Goal: Information Seeking & Learning: Learn about a topic

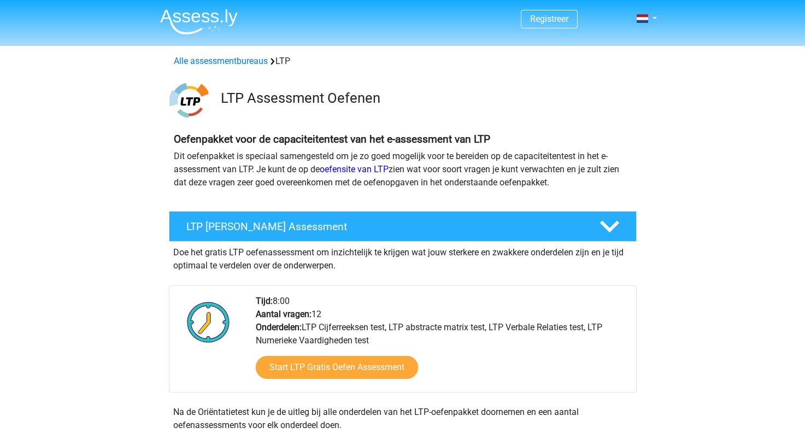
scroll to position [219, 0]
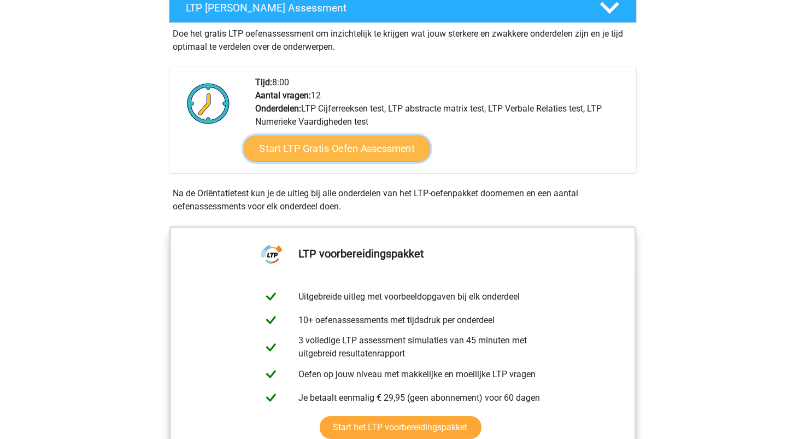
click at [391, 155] on link "Start LTP Gratis Oefen Assessment" at bounding box center [336, 149] width 187 height 26
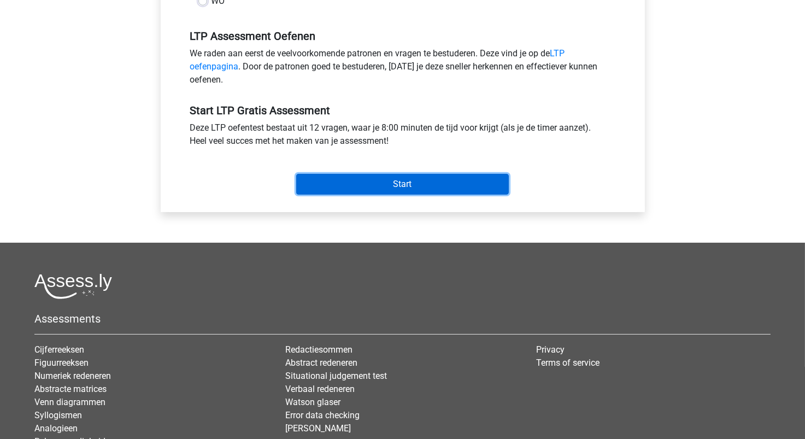
click at [412, 187] on input "Start" at bounding box center [402, 184] width 213 height 21
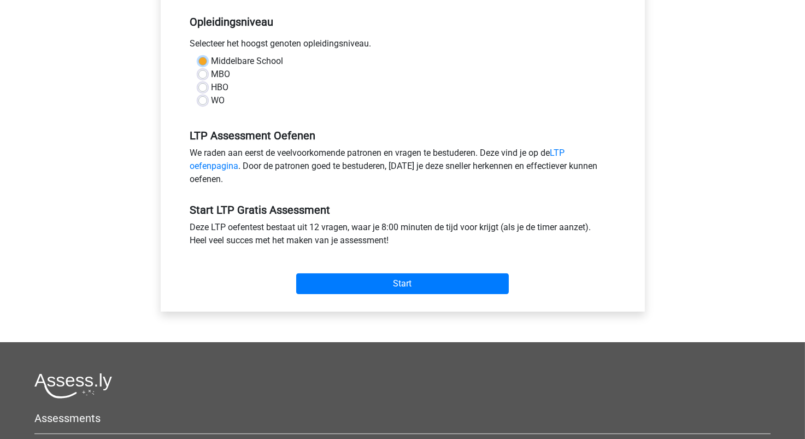
scroll to position [228, 0]
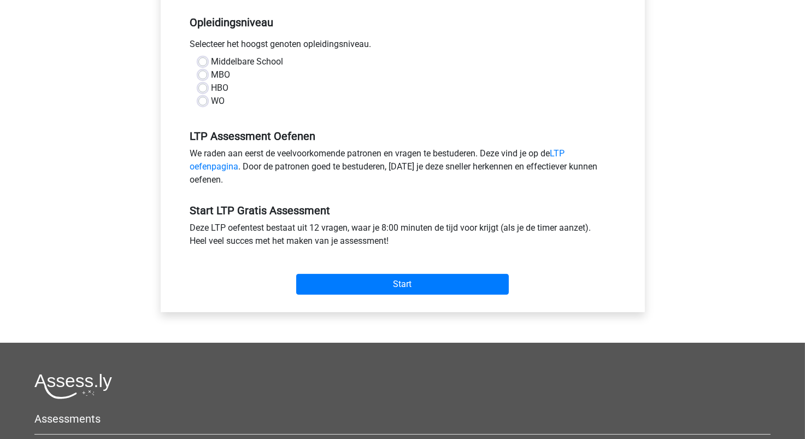
click at [207, 103] on div "WO" at bounding box center [402, 101] width 409 height 13
click at [211, 102] on label "WO" at bounding box center [218, 101] width 14 height 13
click at [204, 102] on input "WO" at bounding box center [202, 100] width 9 height 11
radio input "true"
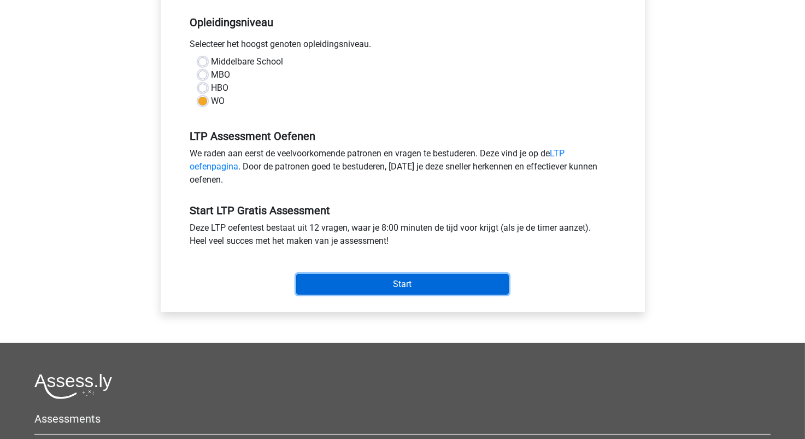
click at [377, 278] on input "Start" at bounding box center [402, 284] width 213 height 21
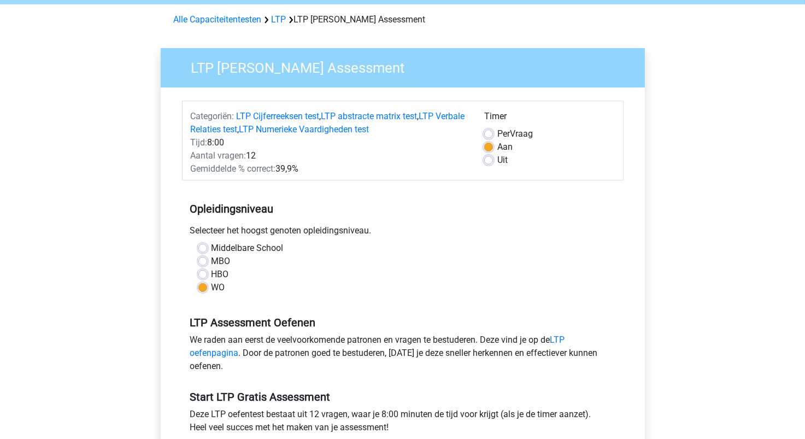
scroll to position [9, 0]
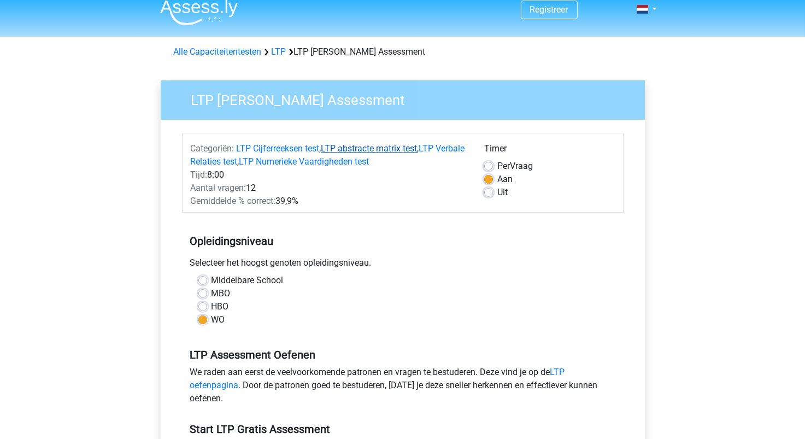
click at [389, 148] on link "LTP abstracte matrix test" at bounding box center [369, 148] width 96 height 10
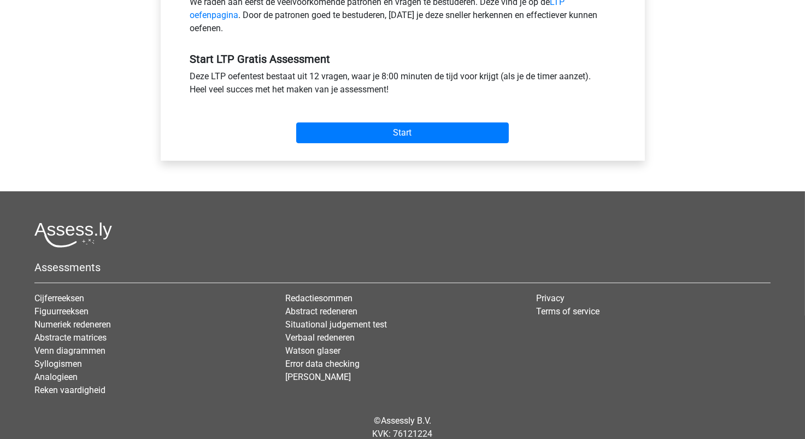
scroll to position [392, 0]
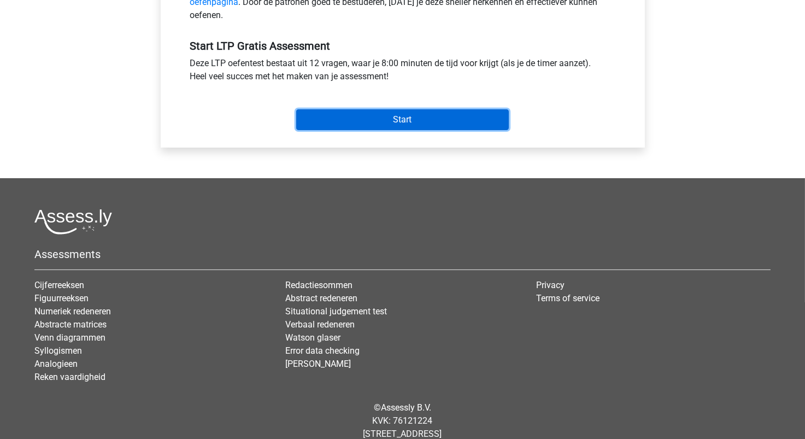
click at [413, 123] on input "Start" at bounding box center [402, 119] width 213 height 21
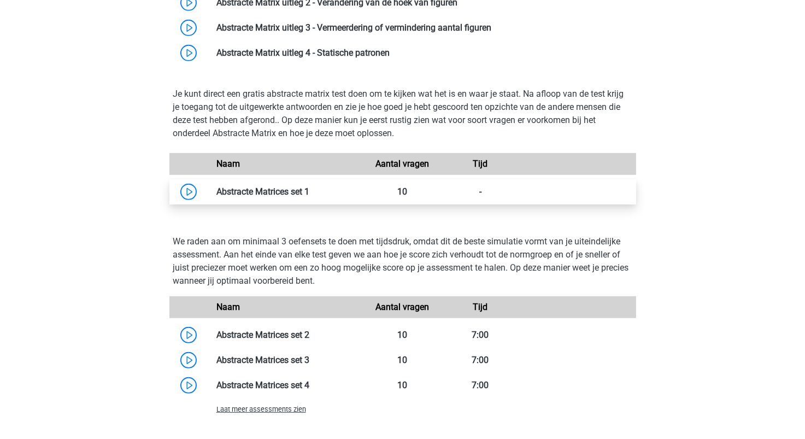
scroll to position [938, 0]
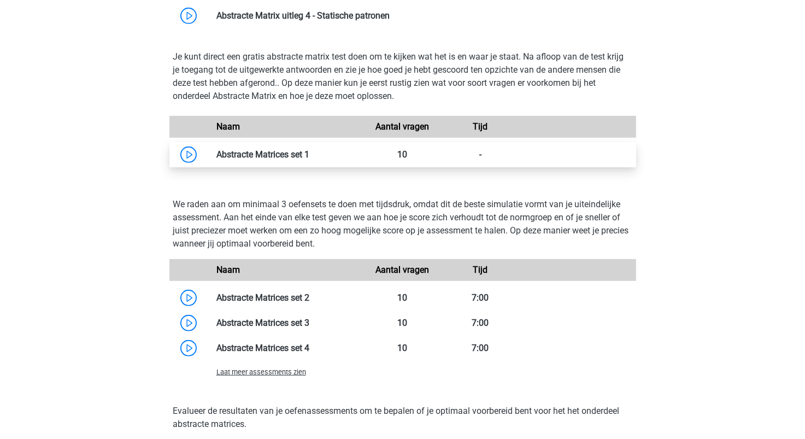
click at [309, 155] on link at bounding box center [309, 154] width 0 height 10
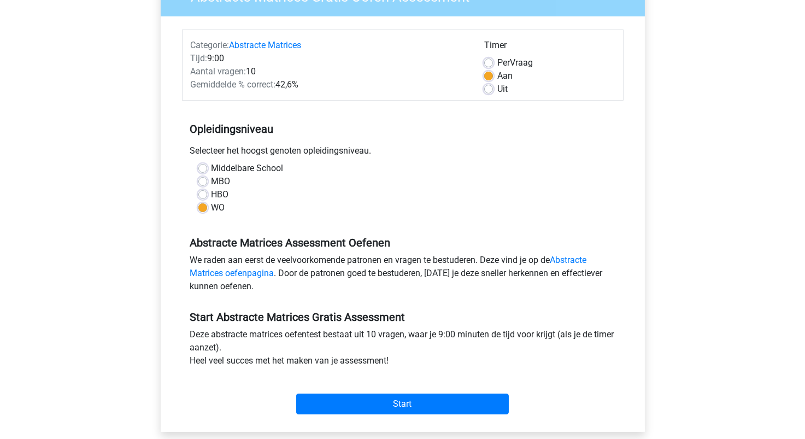
scroll to position [273, 0]
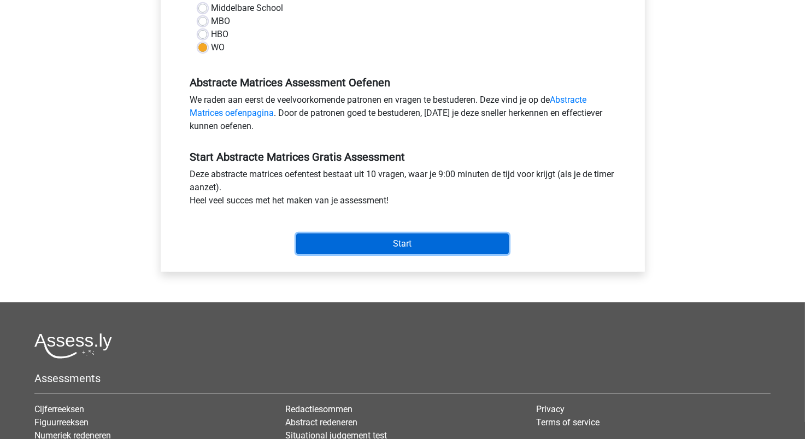
click at [375, 252] on input "Start" at bounding box center [402, 243] width 213 height 21
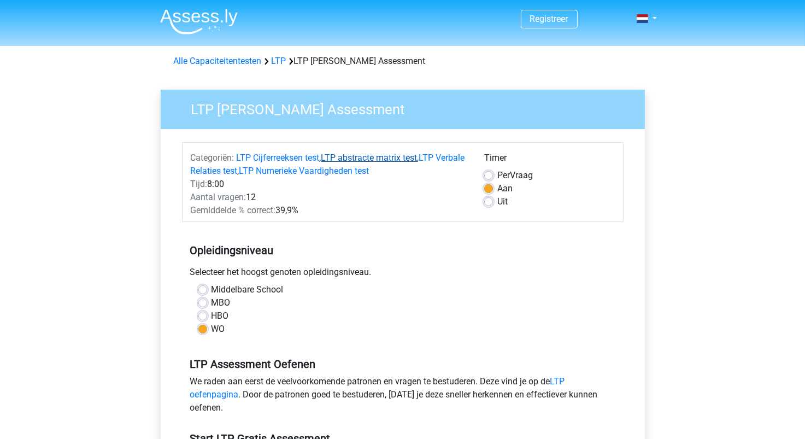
click at [359, 158] on link "LTP abstracte matrix test" at bounding box center [369, 157] width 96 height 10
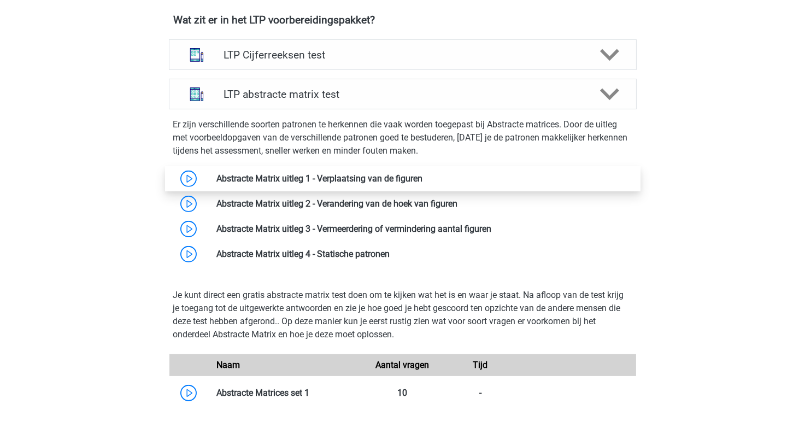
scroll to position [774, 0]
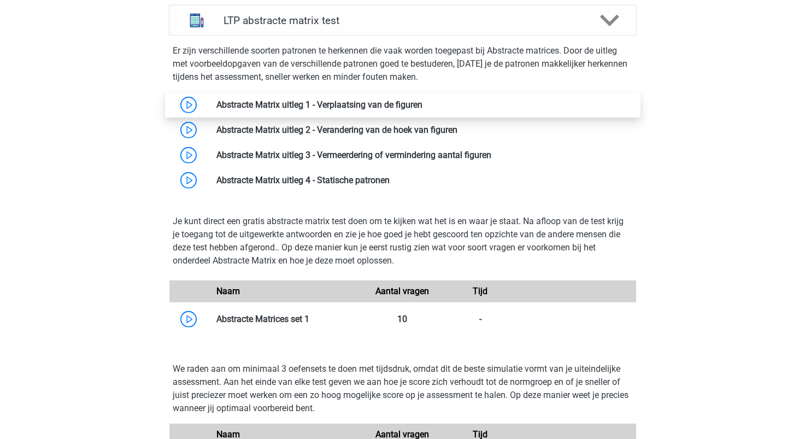
click at [422, 107] on link at bounding box center [422, 104] width 0 height 10
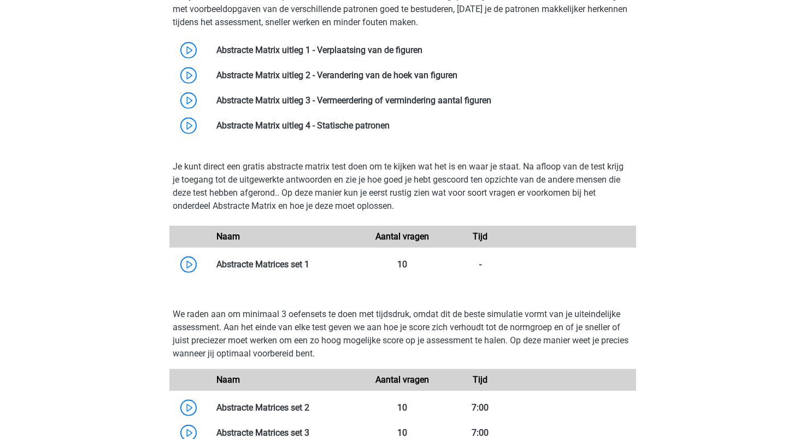
scroll to position [829, 0]
click at [309, 269] on link at bounding box center [309, 263] width 0 height 10
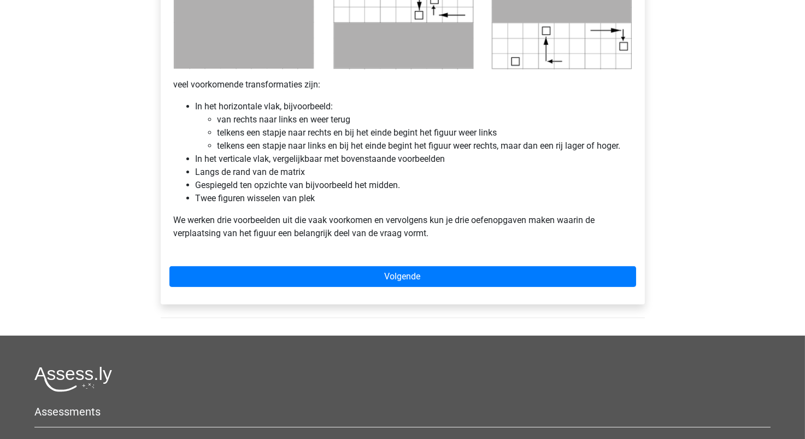
scroll to position [546, 0]
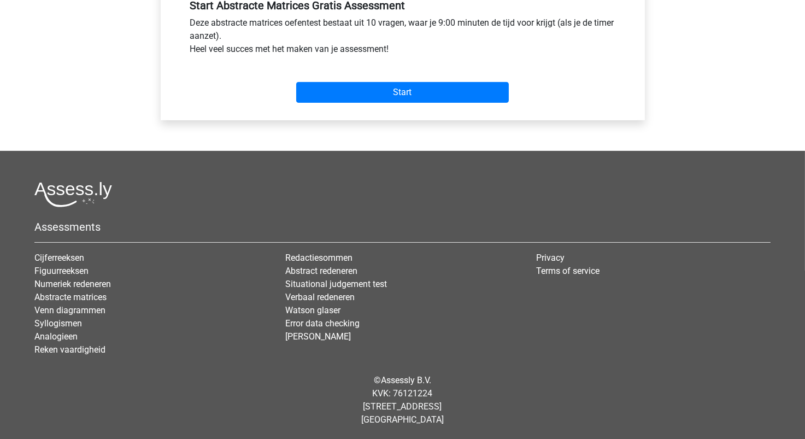
scroll to position [424, 0]
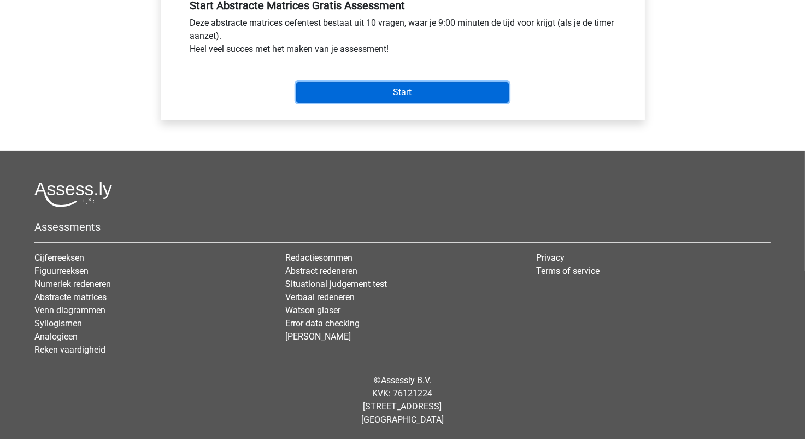
click at [385, 97] on input "Start" at bounding box center [402, 92] width 213 height 21
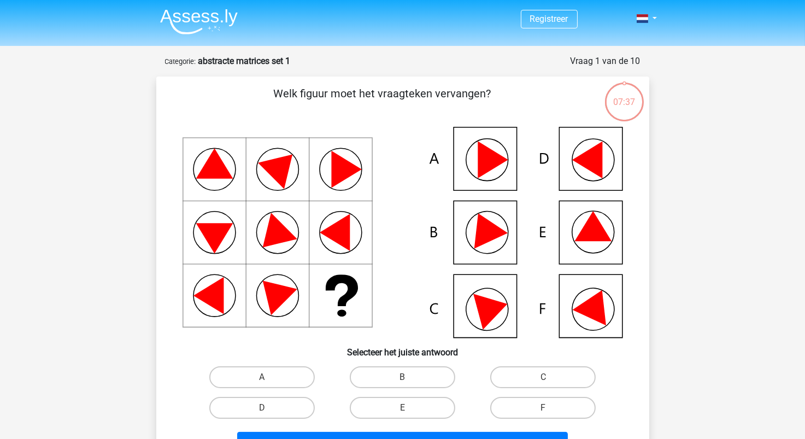
click at [587, 228] on icon at bounding box center [592, 226] width 37 height 30
click at [585, 244] on icon at bounding box center [403, 232] width 440 height 211
click at [420, 404] on label "E" at bounding box center [402, 408] width 105 height 22
click at [409, 408] on input "E" at bounding box center [405, 411] width 7 height 7
radio input "true"
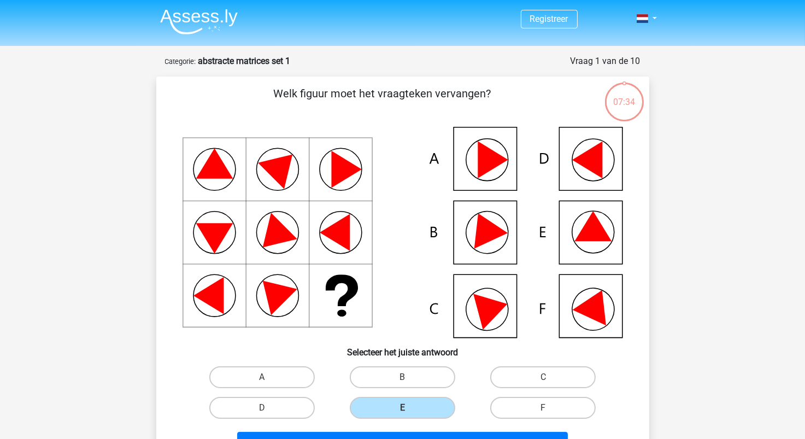
scroll to position [219, 0]
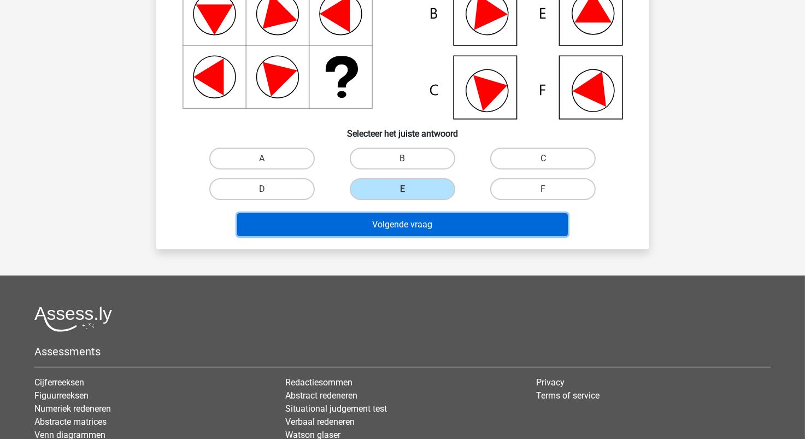
click at [405, 226] on button "Volgende vraag" at bounding box center [402, 224] width 331 height 23
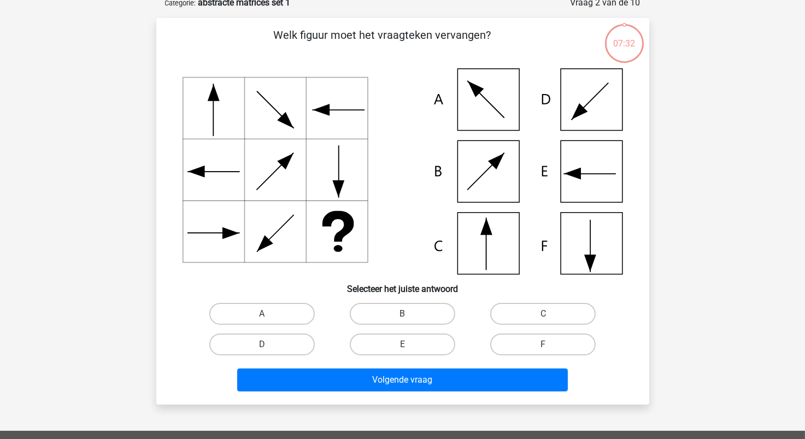
scroll to position [55, 0]
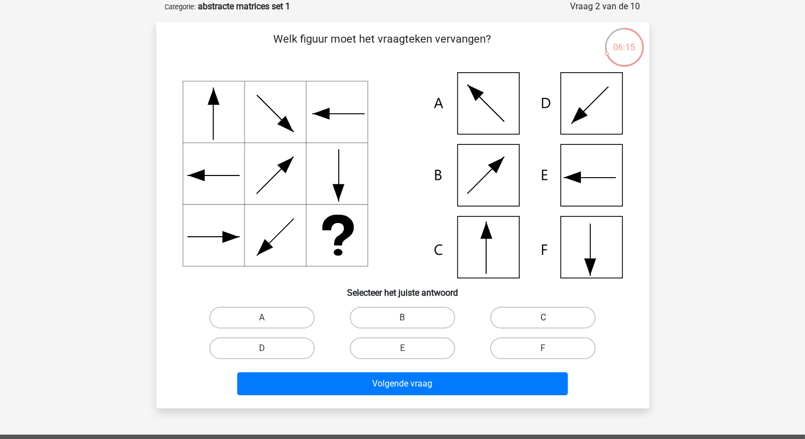
click at [524, 319] on label "C" at bounding box center [542, 318] width 105 height 22
click at [543, 319] on input "C" at bounding box center [546, 320] width 7 height 7
radio input "true"
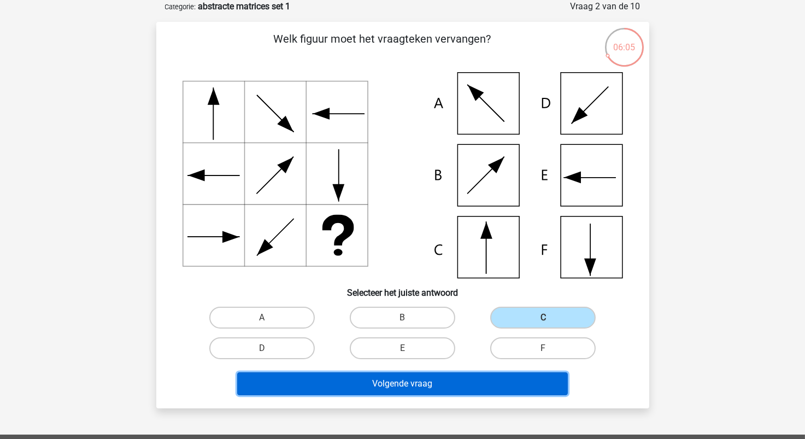
click at [474, 378] on button "Volgende vraag" at bounding box center [402, 383] width 331 height 23
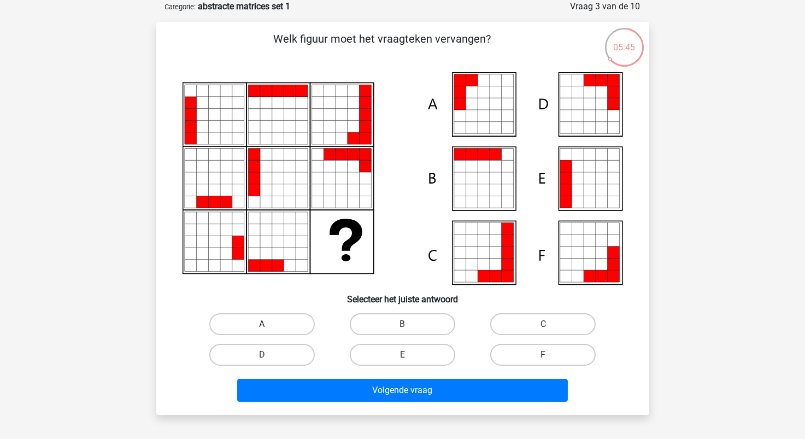
click at [295, 321] on label "A" at bounding box center [261, 324] width 105 height 22
click at [269, 324] on input "A" at bounding box center [265, 327] width 7 height 7
radio input "true"
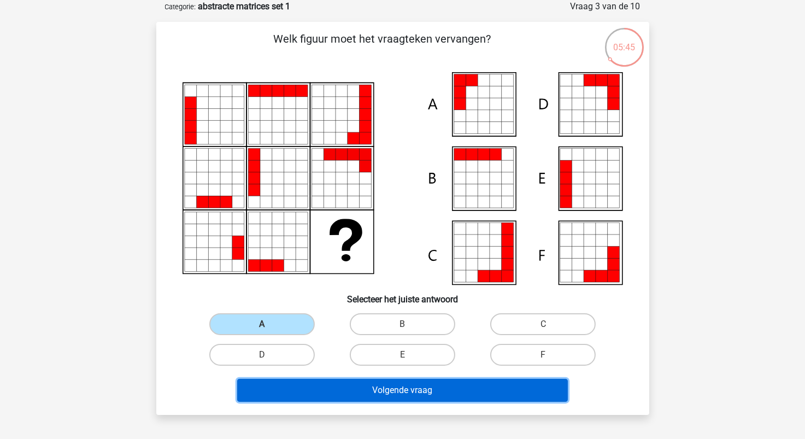
click at [405, 387] on button "Volgende vraag" at bounding box center [402, 390] width 331 height 23
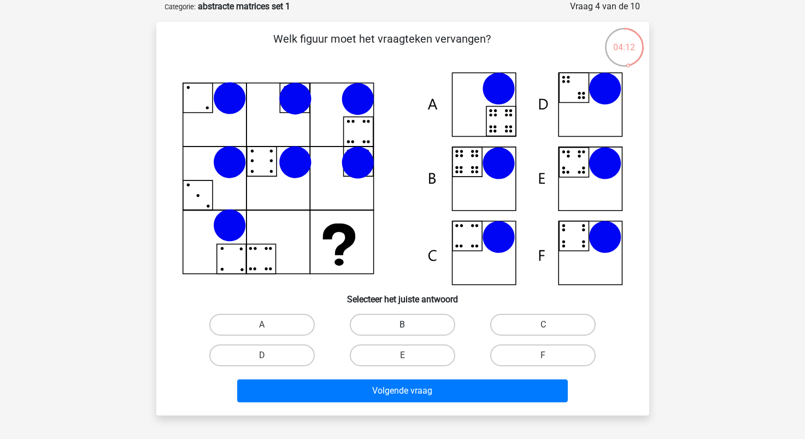
click at [397, 321] on label "B" at bounding box center [402, 325] width 105 height 22
click at [402, 325] on input "B" at bounding box center [405, 328] width 7 height 7
radio input "true"
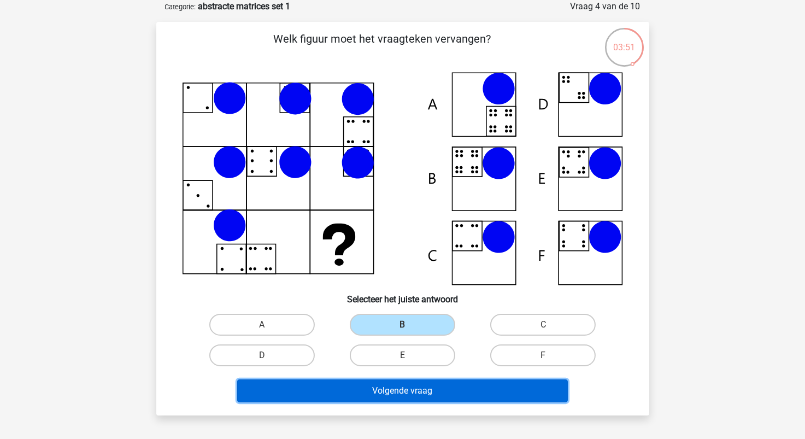
click at [426, 390] on button "Volgende vraag" at bounding box center [402, 390] width 331 height 23
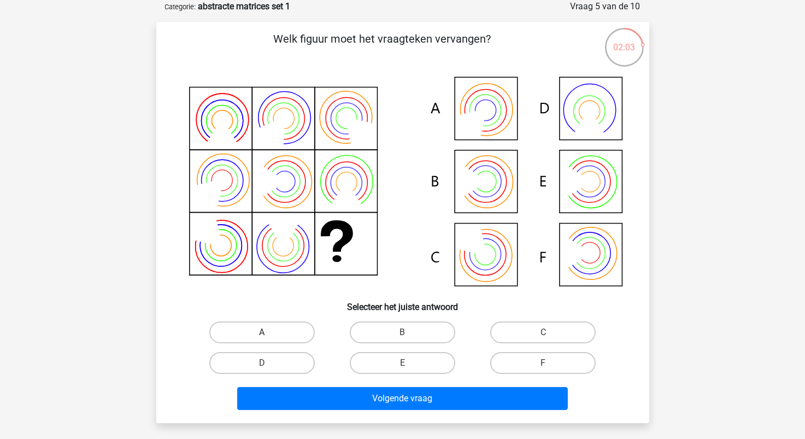
click at [279, 334] on label "A" at bounding box center [261, 332] width 105 height 22
click at [269, 334] on input "A" at bounding box center [265, 335] width 7 height 7
radio input "true"
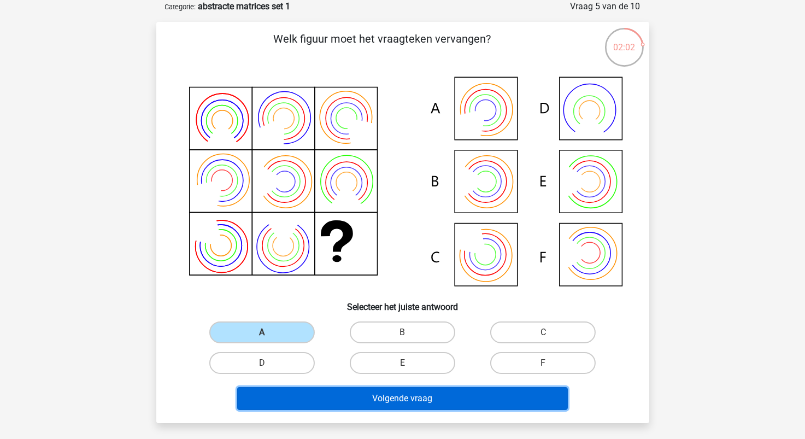
click at [351, 397] on button "Volgende vraag" at bounding box center [402, 398] width 331 height 23
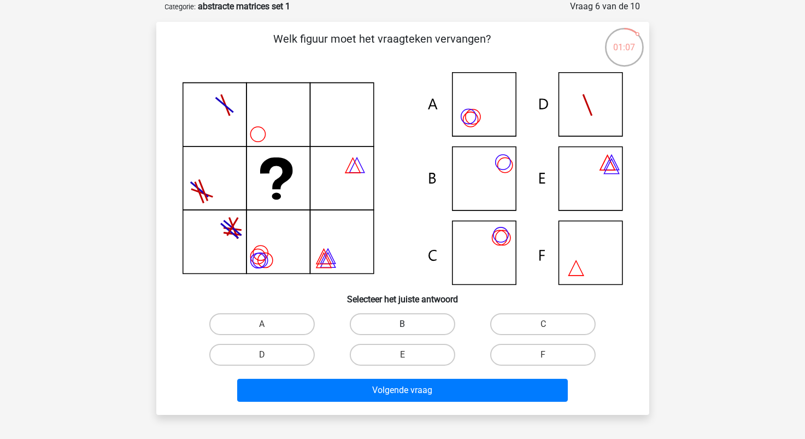
click at [427, 322] on label "B" at bounding box center [402, 324] width 105 height 22
click at [409, 324] on input "B" at bounding box center [405, 327] width 7 height 7
radio input "true"
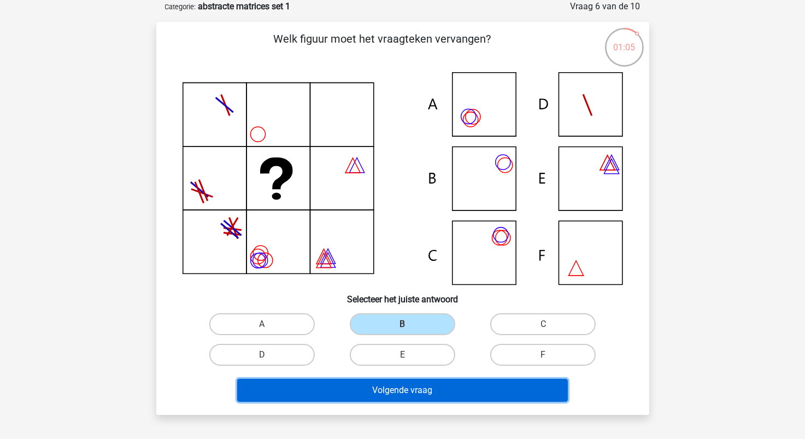
click at [434, 396] on button "Volgende vraag" at bounding box center [402, 390] width 331 height 23
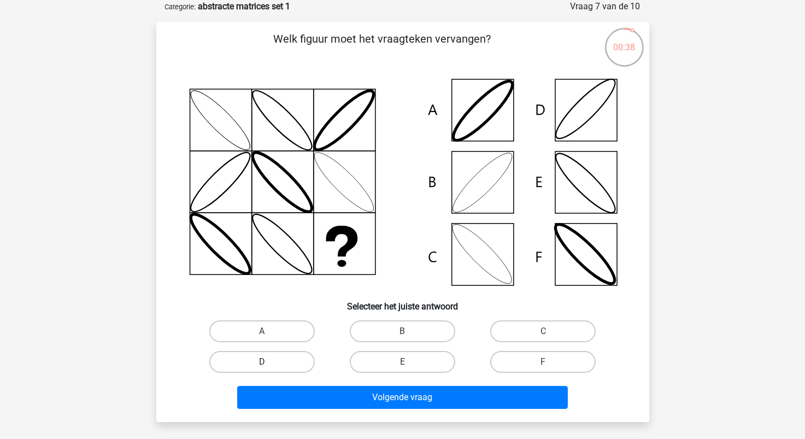
click at [299, 358] on label "D" at bounding box center [261, 362] width 105 height 22
click at [269, 362] on input "D" at bounding box center [265, 365] width 7 height 7
radio input "true"
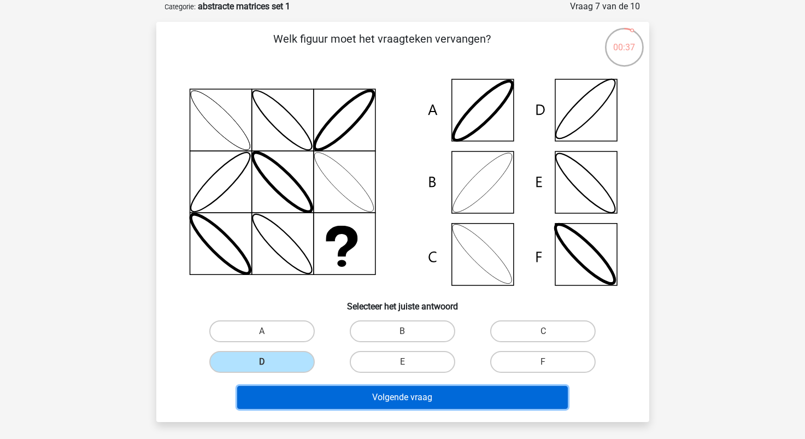
click at [419, 400] on button "Volgende vraag" at bounding box center [402, 397] width 331 height 23
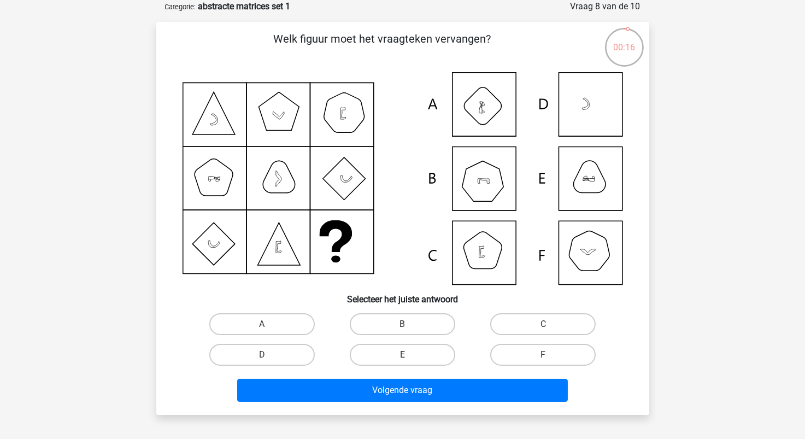
click at [415, 356] on label "E" at bounding box center [402, 355] width 105 height 22
click at [409, 356] on input "E" at bounding box center [405, 358] width 7 height 7
radio input "true"
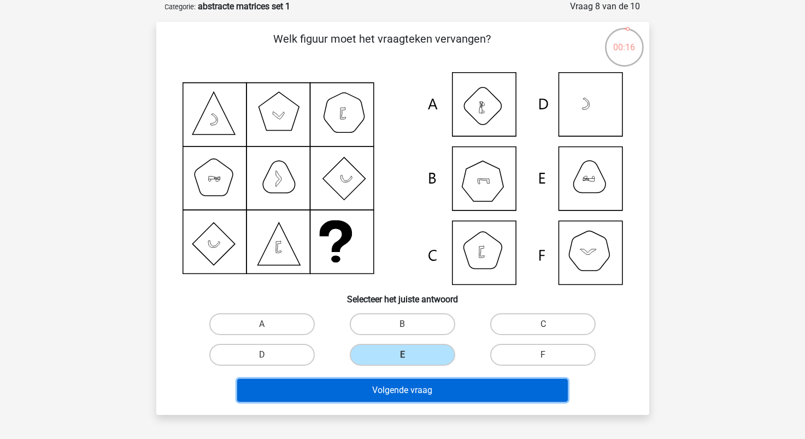
click at [419, 392] on button "Volgende vraag" at bounding box center [402, 390] width 331 height 23
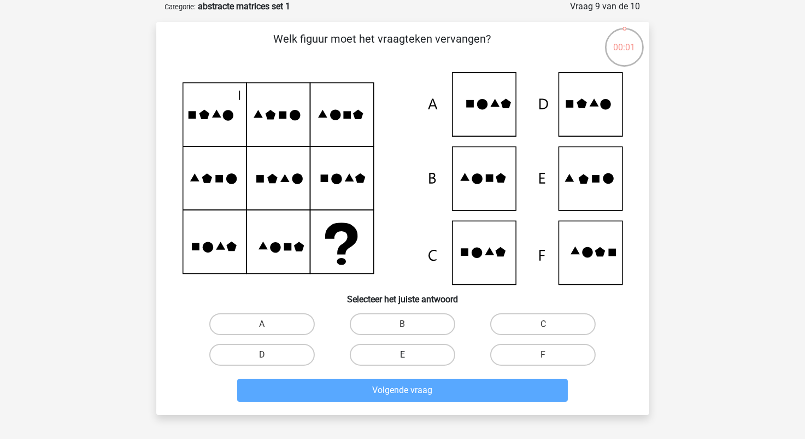
click at [442, 354] on label "E" at bounding box center [402, 355] width 105 height 22
click at [409, 355] on input "E" at bounding box center [405, 358] width 7 height 7
radio input "true"
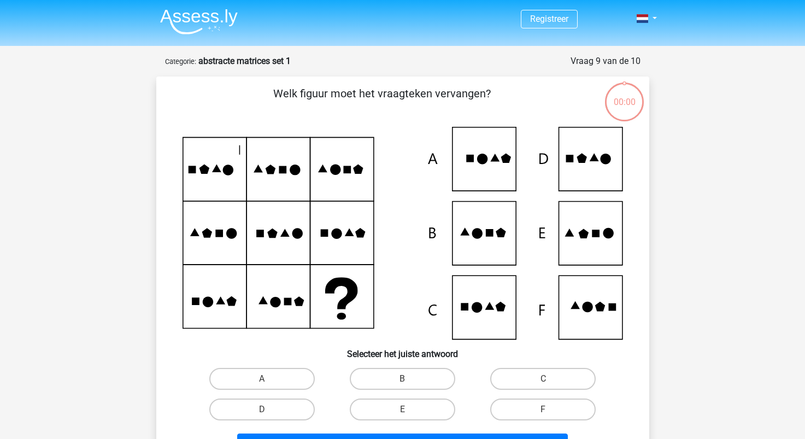
scroll to position [55, 0]
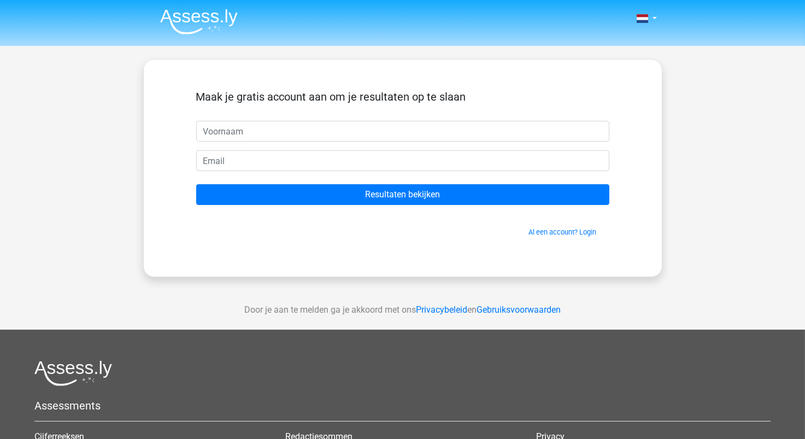
click at [352, 133] on input "text" at bounding box center [402, 131] width 413 height 21
type input "Artem"
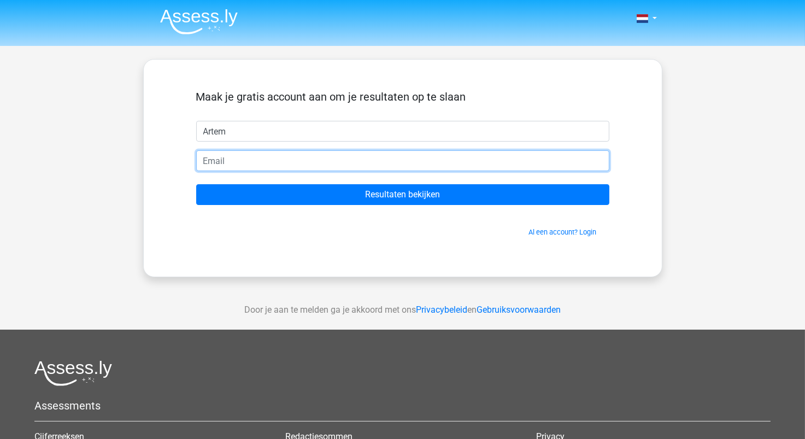
click at [305, 166] on input "email" at bounding box center [402, 160] width 413 height 21
type input "[EMAIL_ADDRESS][DOMAIN_NAME]"
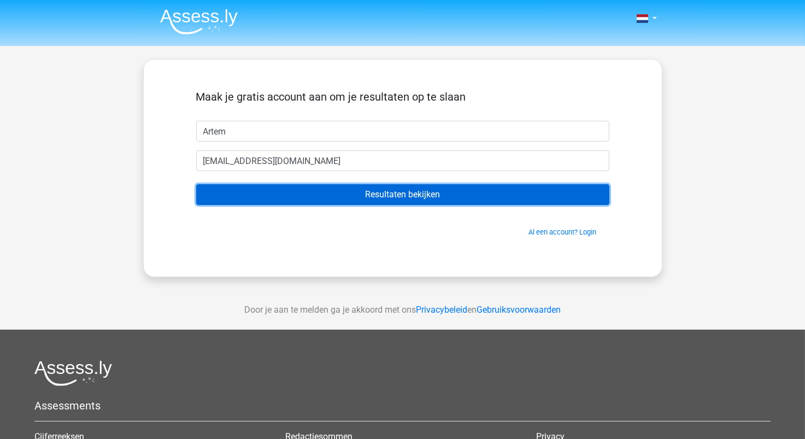
click at [375, 193] on input "Resultaten bekijken" at bounding box center [402, 194] width 413 height 21
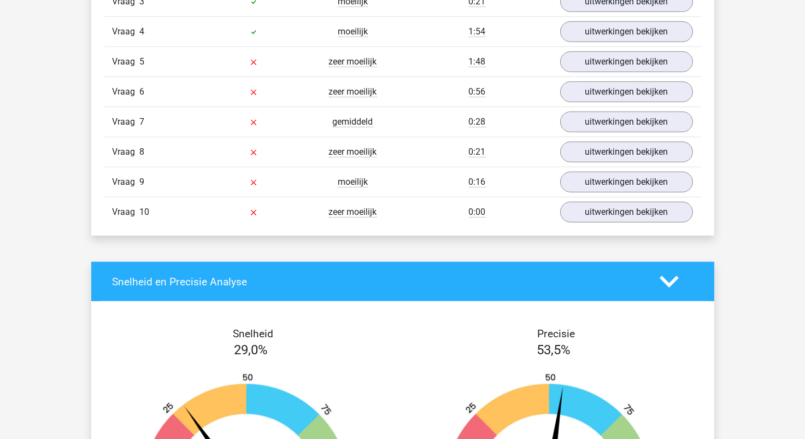
scroll to position [819, 0]
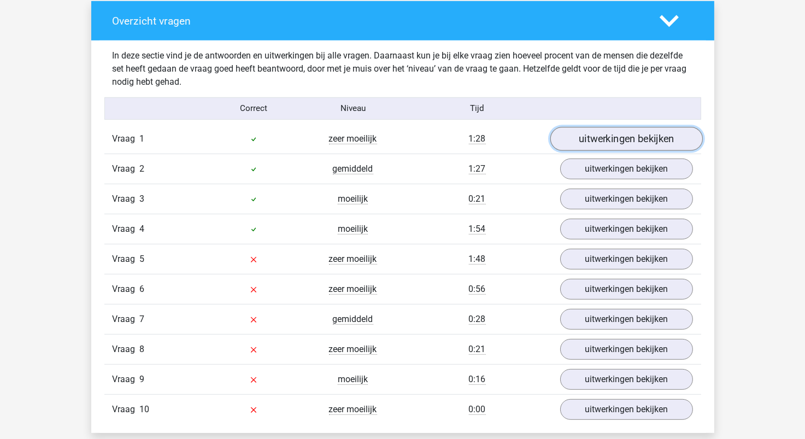
click at [613, 142] on link "uitwerkingen bekijken" at bounding box center [626, 139] width 152 height 24
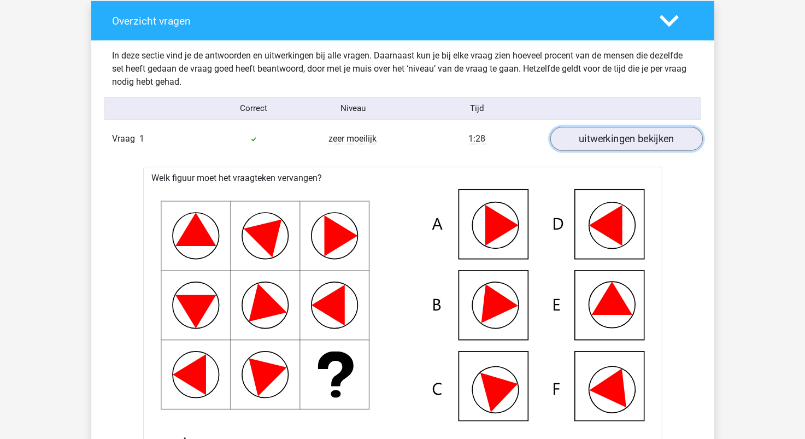
click at [613, 142] on link "uitwerkingen bekijken" at bounding box center [626, 139] width 152 height 24
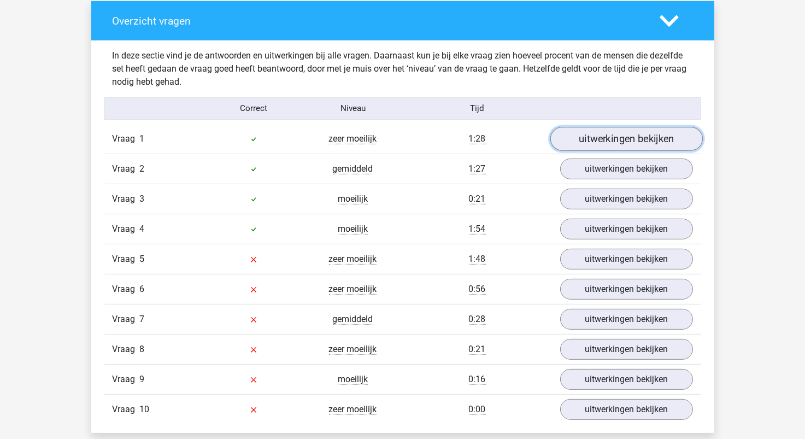
click at [613, 142] on link "uitwerkingen bekijken" at bounding box center [626, 139] width 152 height 24
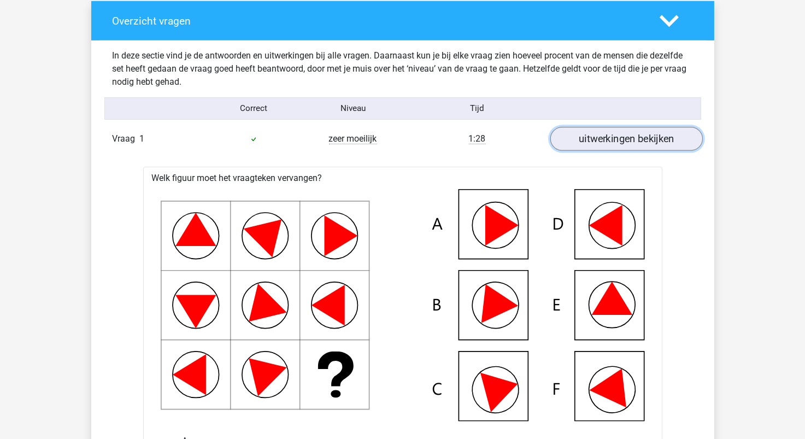
click at [613, 142] on link "uitwerkingen bekijken" at bounding box center [626, 139] width 152 height 24
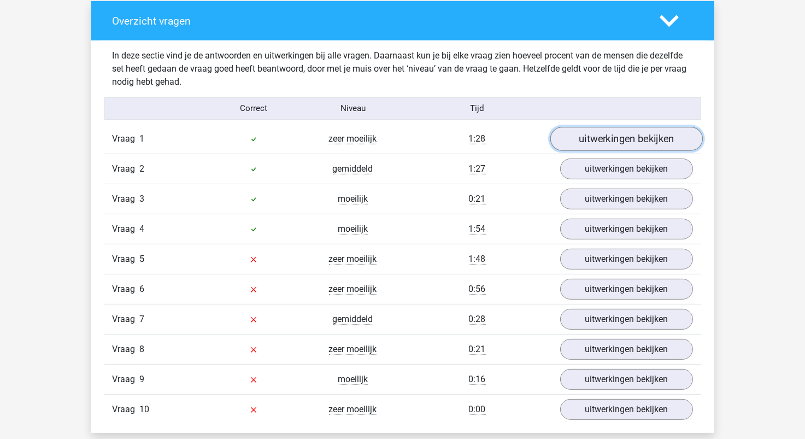
click at [613, 142] on link "uitwerkingen bekijken" at bounding box center [626, 139] width 152 height 24
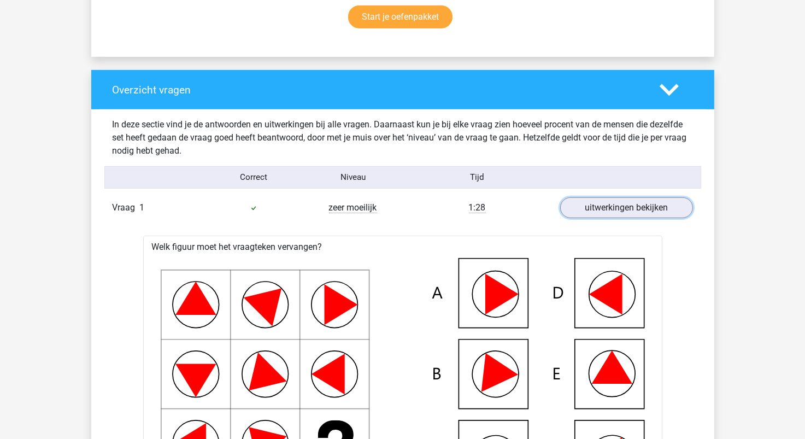
scroll to position [710, 0]
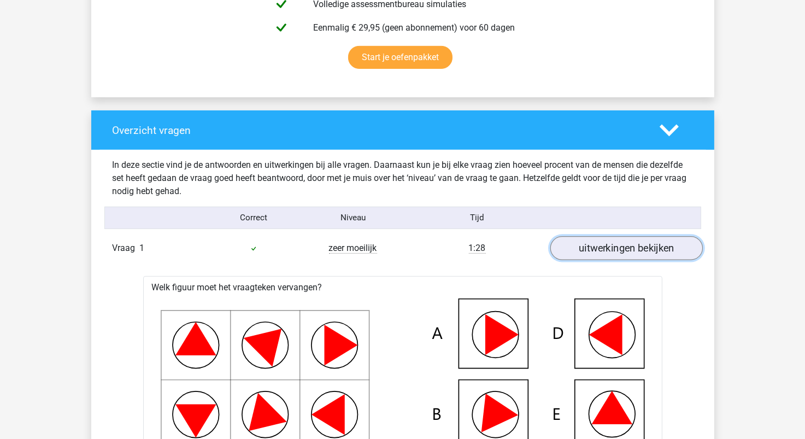
click at [646, 248] on link "uitwerkingen bekijken" at bounding box center [626, 248] width 152 height 24
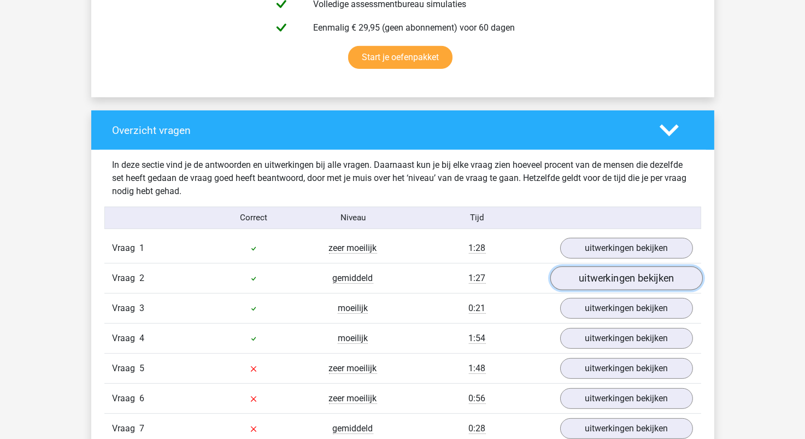
click at [626, 283] on link "uitwerkingen bekijken" at bounding box center [626, 278] width 152 height 24
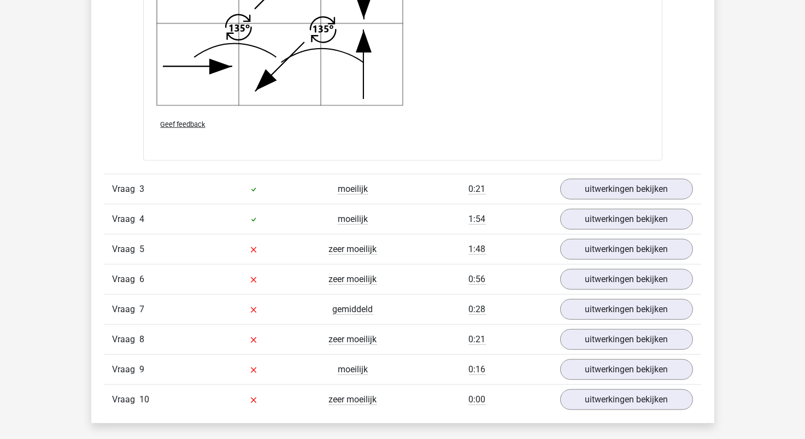
scroll to position [1639, 0]
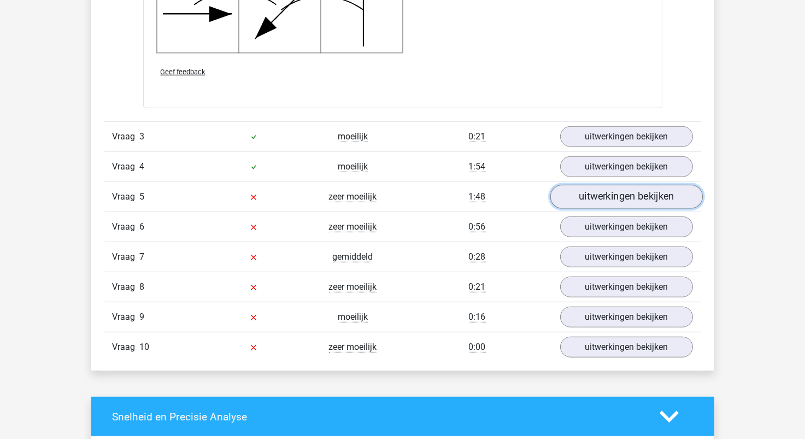
click at [622, 197] on link "uitwerkingen bekijken" at bounding box center [626, 197] width 152 height 24
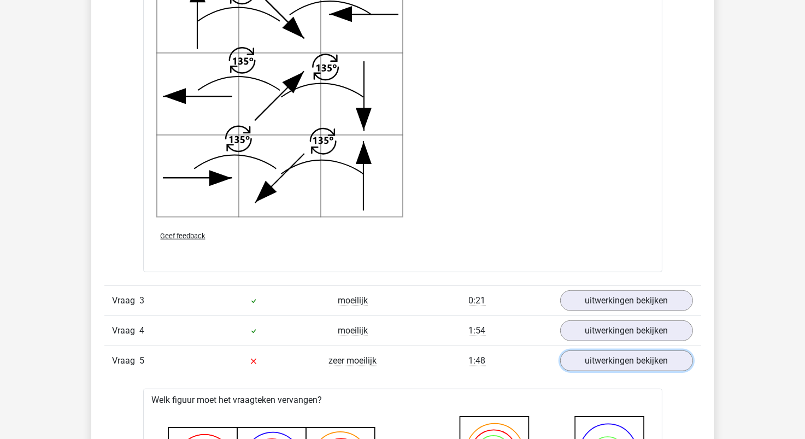
scroll to position [1475, 0]
click at [615, 365] on link "uitwerkingen bekijken" at bounding box center [626, 361] width 152 height 24
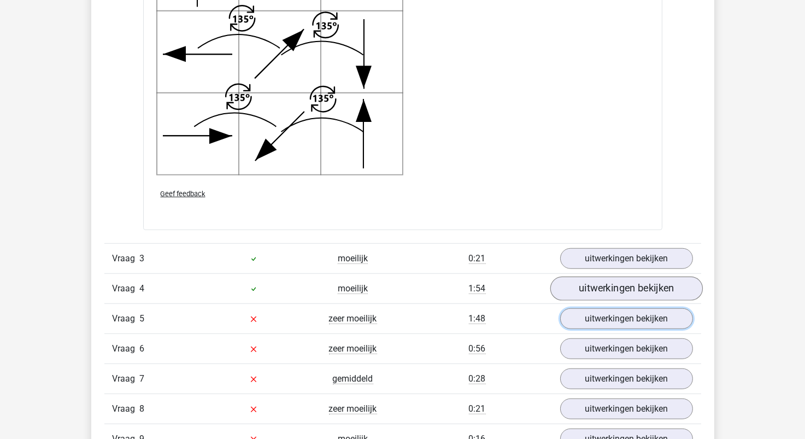
scroll to position [1530, 0]
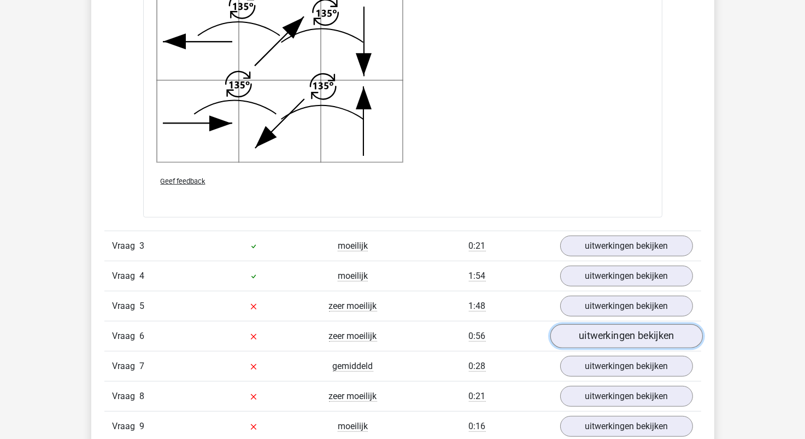
click at [604, 330] on link "uitwerkingen bekijken" at bounding box center [626, 336] width 152 height 24
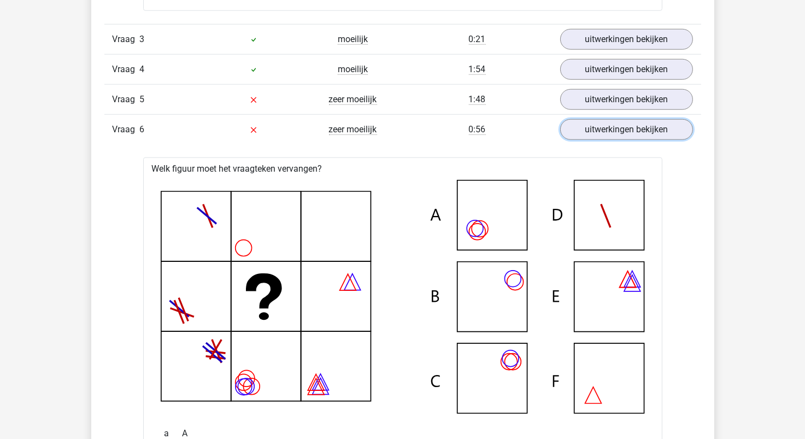
scroll to position [1693, 0]
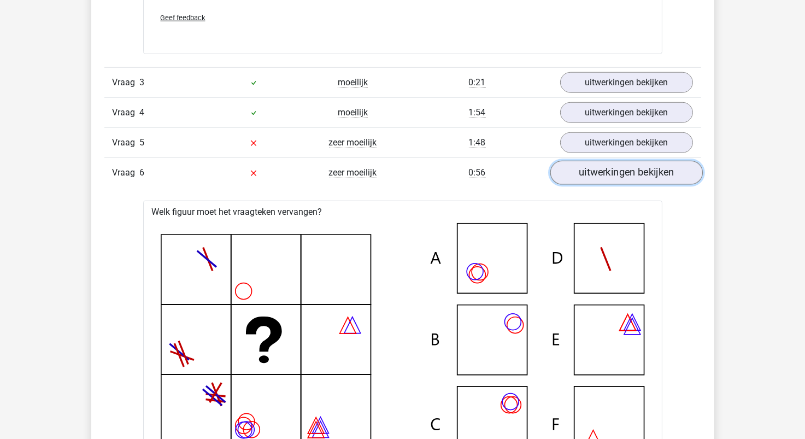
click at [626, 171] on link "uitwerkingen bekijken" at bounding box center [626, 173] width 152 height 24
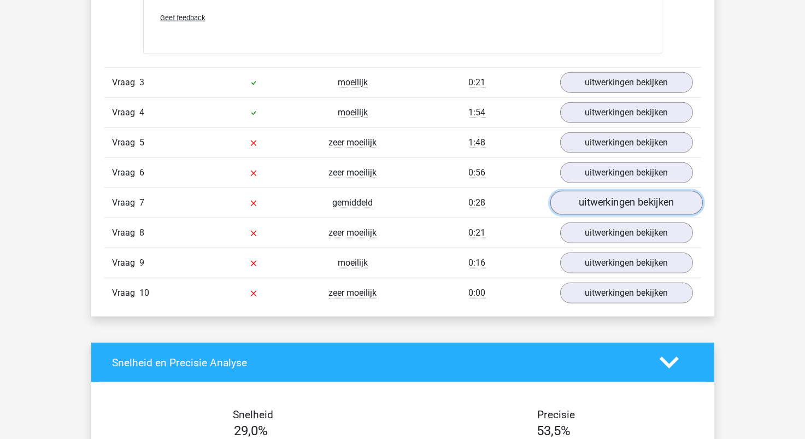
click at [624, 200] on link "uitwerkingen bekijken" at bounding box center [626, 203] width 152 height 24
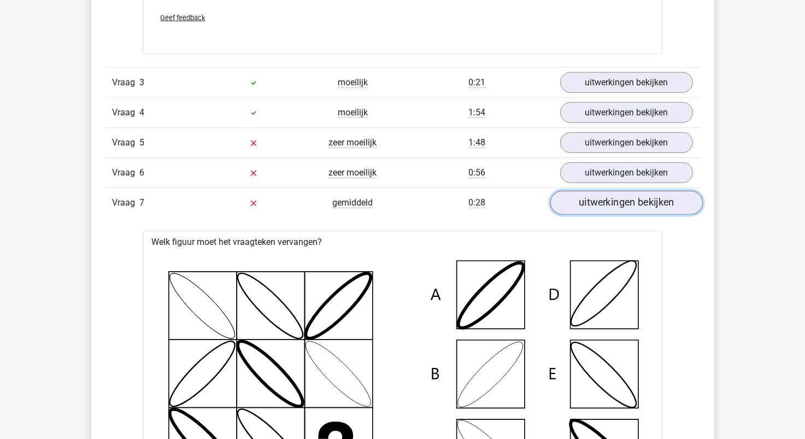
click at [623, 204] on link "uitwerkingen bekijken" at bounding box center [626, 203] width 152 height 24
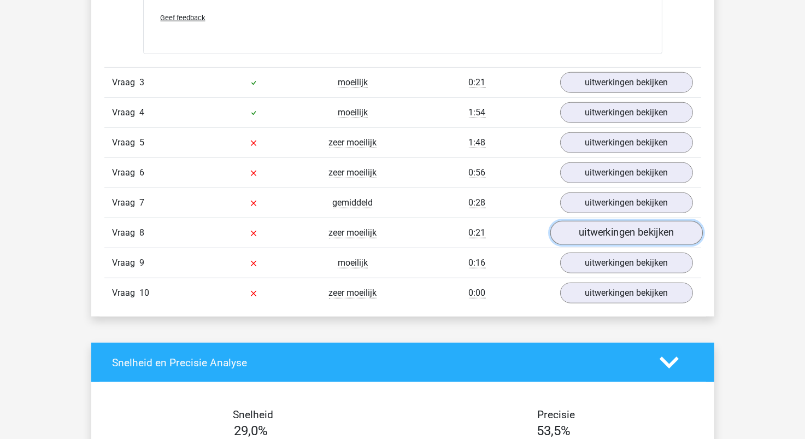
click at [622, 231] on link "uitwerkingen bekijken" at bounding box center [626, 233] width 152 height 24
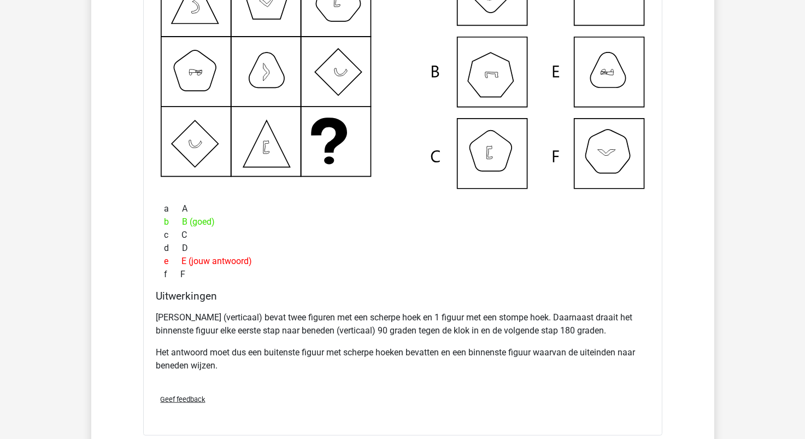
scroll to position [2295, 0]
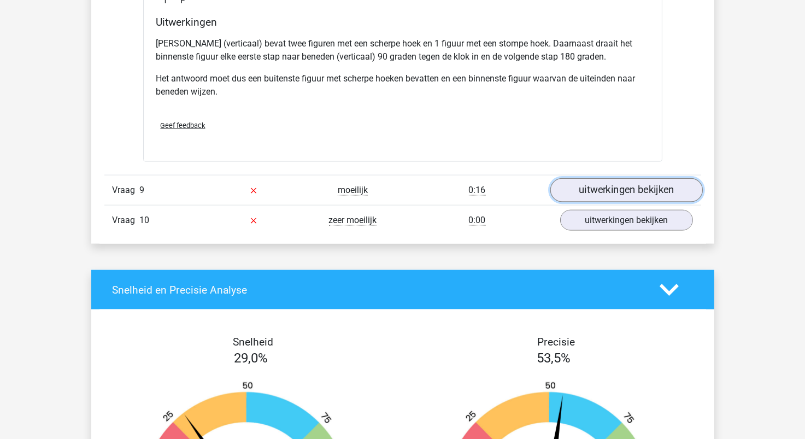
click at [647, 193] on link "uitwerkingen bekijken" at bounding box center [626, 191] width 152 height 24
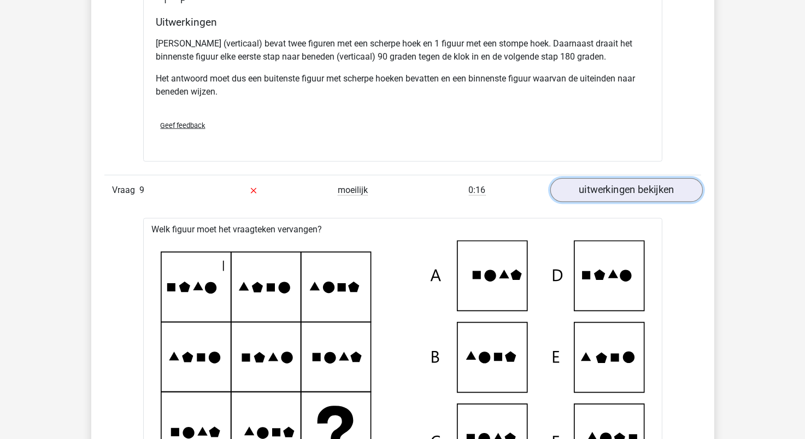
click at [598, 185] on link "uitwerkingen bekijken" at bounding box center [626, 191] width 152 height 24
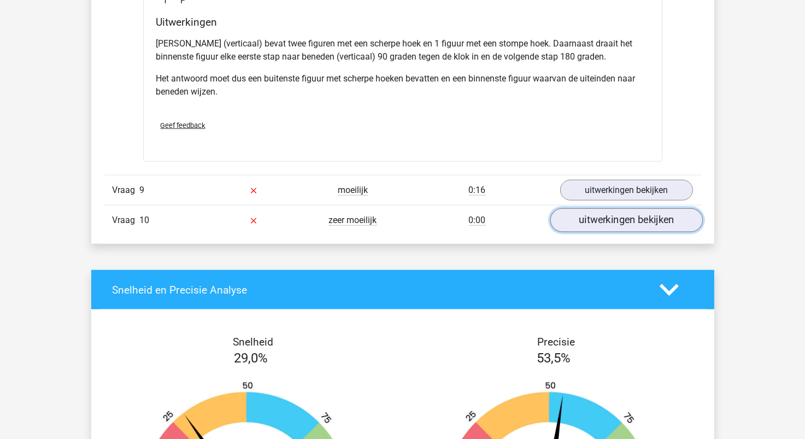
click at [598, 221] on link "uitwerkingen bekijken" at bounding box center [626, 221] width 152 height 24
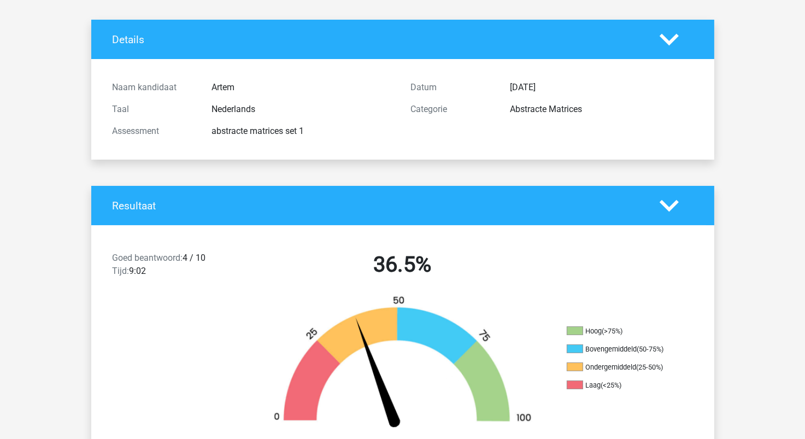
scroll to position [0, 0]
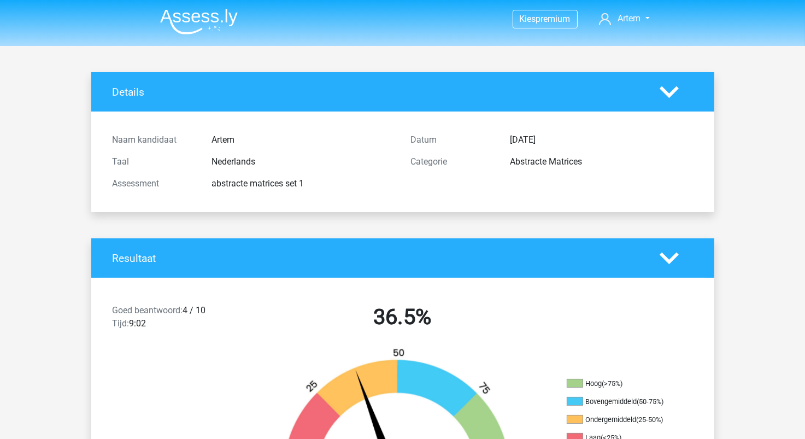
click at [213, 18] on img at bounding box center [199, 22] width 78 height 26
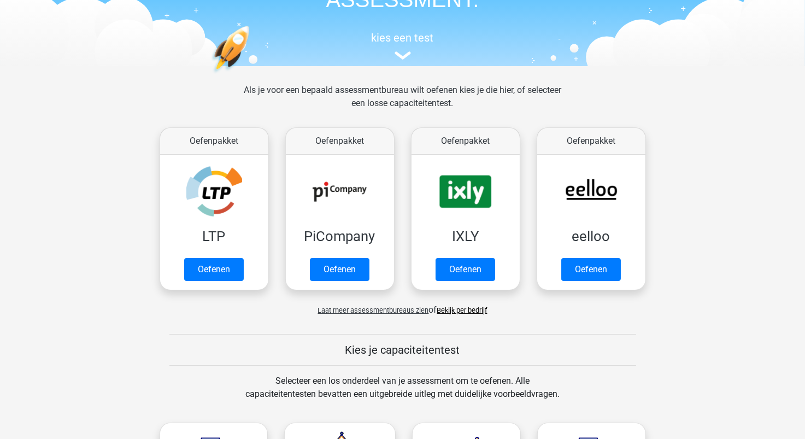
scroll to position [163, 0]
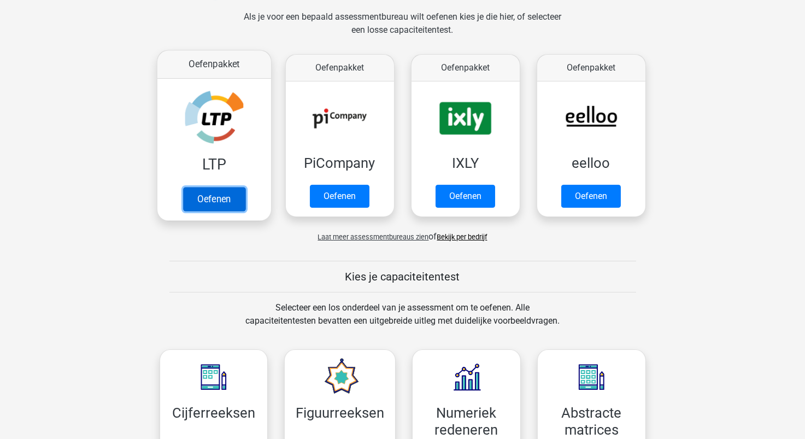
click at [219, 190] on link "Oefenen" at bounding box center [214, 199] width 62 height 24
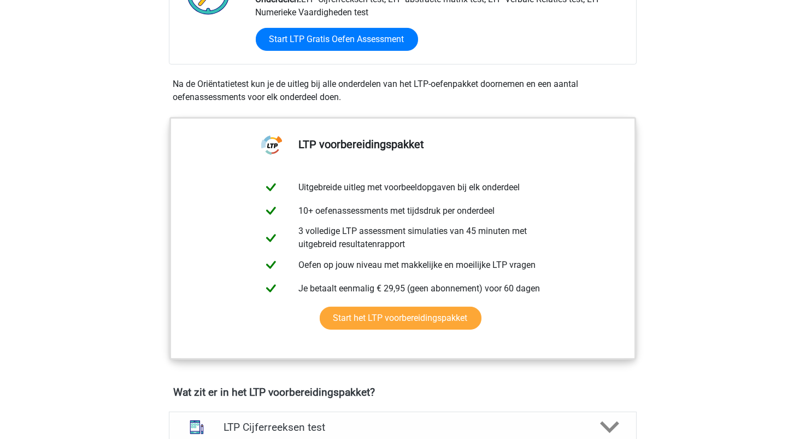
scroll to position [601, 0]
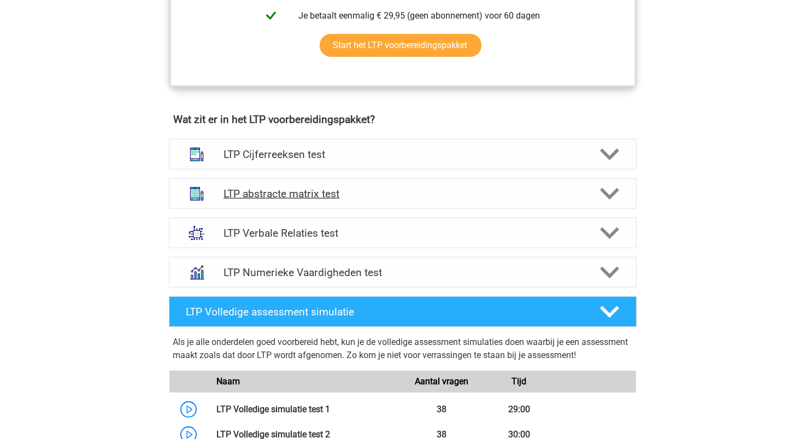
click at [302, 198] on h4 "LTP abstracte matrix test" at bounding box center [402, 193] width 358 height 13
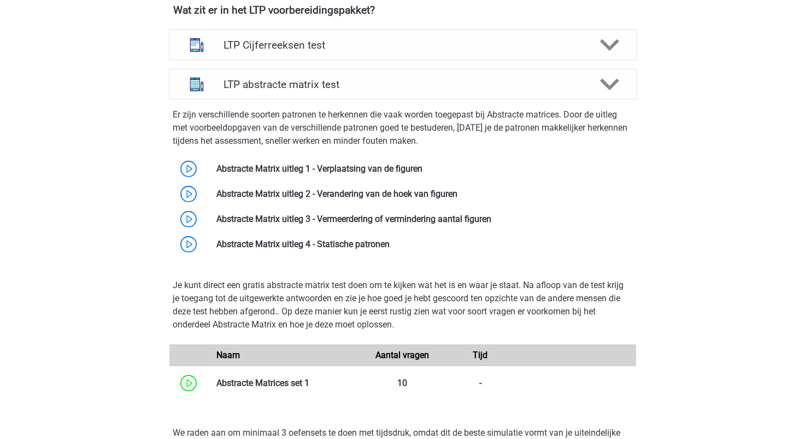
scroll to position [984, 0]
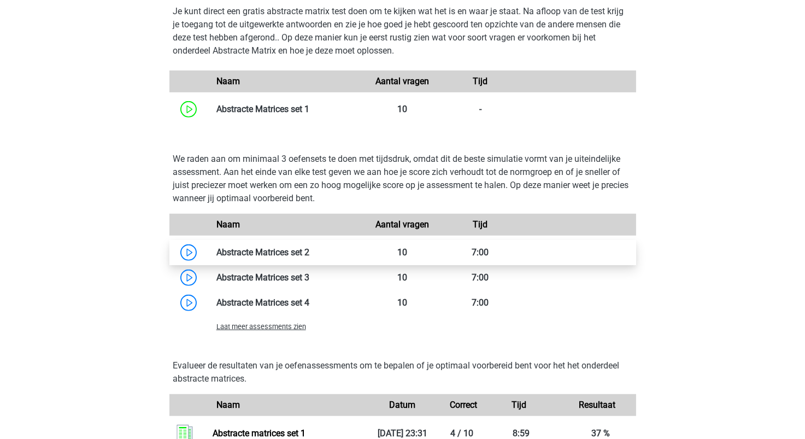
click at [309, 252] on link at bounding box center [309, 252] width 0 height 10
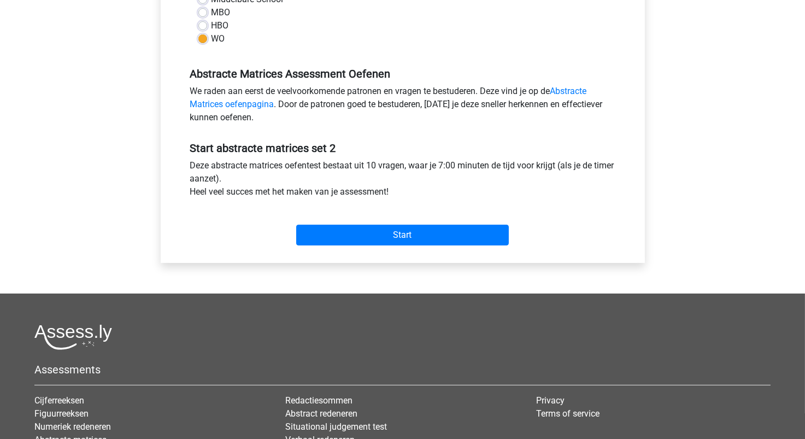
scroll to position [328, 0]
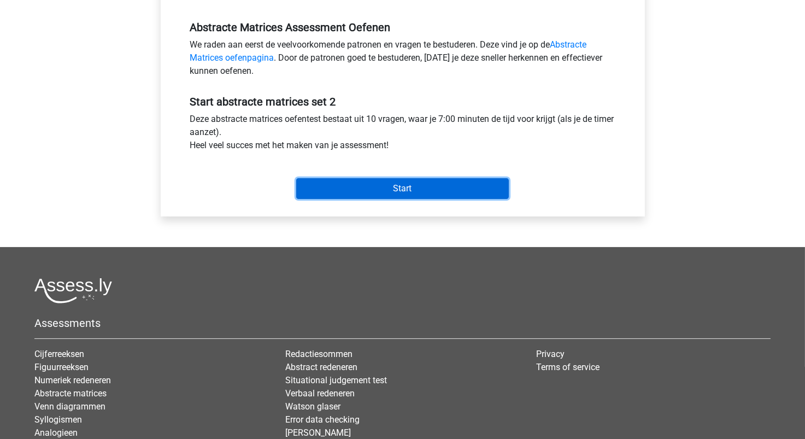
click at [364, 186] on input "Start" at bounding box center [402, 188] width 213 height 21
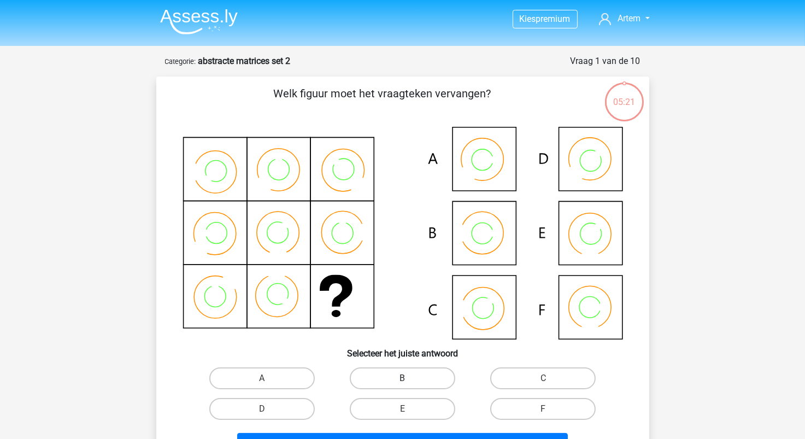
click at [390, 383] on label "B" at bounding box center [402, 378] width 105 height 22
click at [402, 383] on input "B" at bounding box center [405, 381] width 7 height 7
radio input "true"
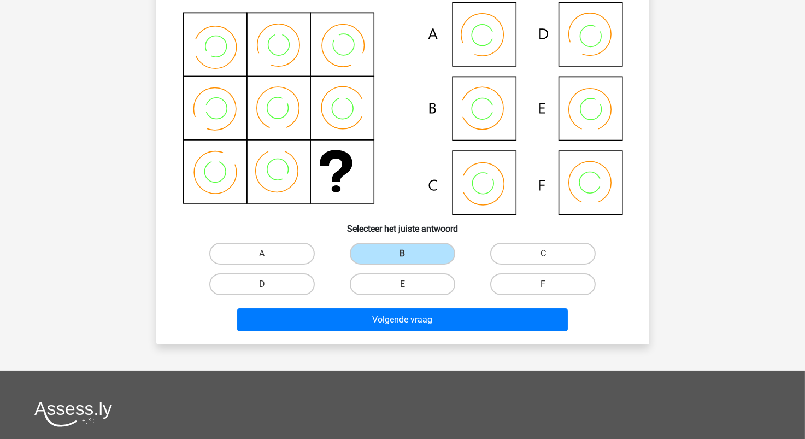
scroll to position [219, 0]
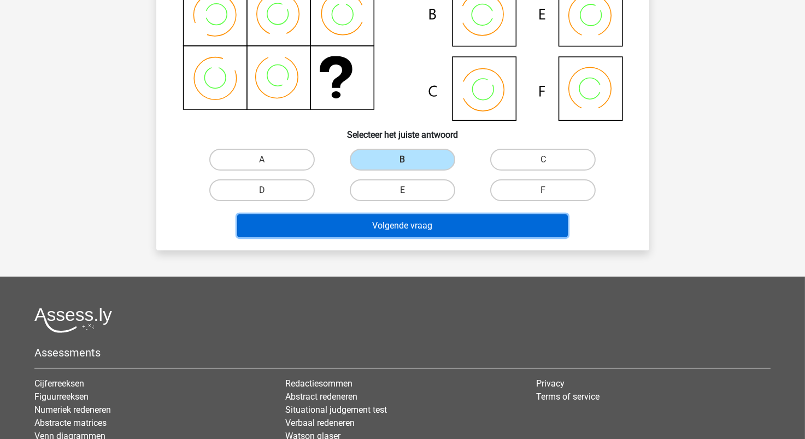
click at [422, 232] on button "Volgende vraag" at bounding box center [402, 225] width 331 height 23
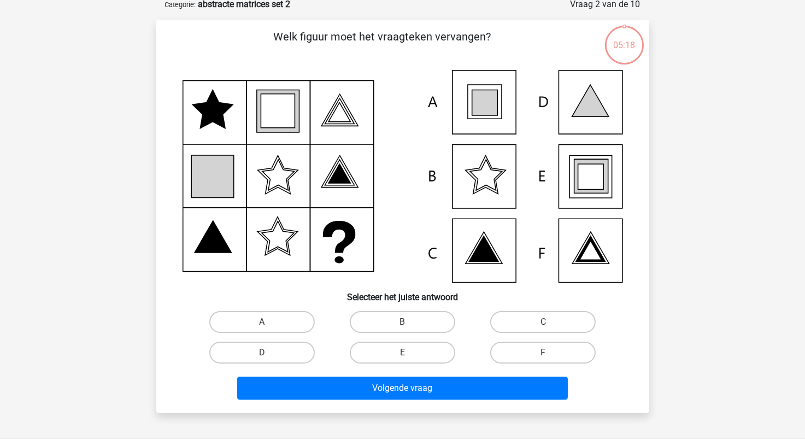
scroll to position [55, 0]
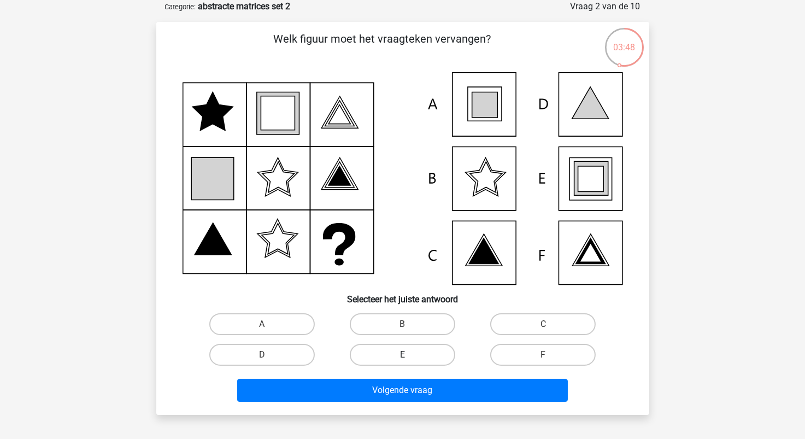
click at [410, 358] on label "E" at bounding box center [402, 355] width 105 height 22
click at [409, 358] on input "E" at bounding box center [405, 358] width 7 height 7
radio input "true"
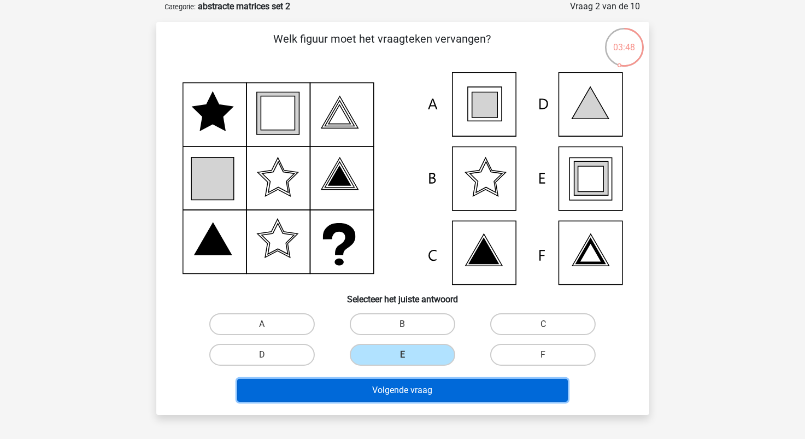
click at [424, 389] on button "Volgende vraag" at bounding box center [402, 390] width 331 height 23
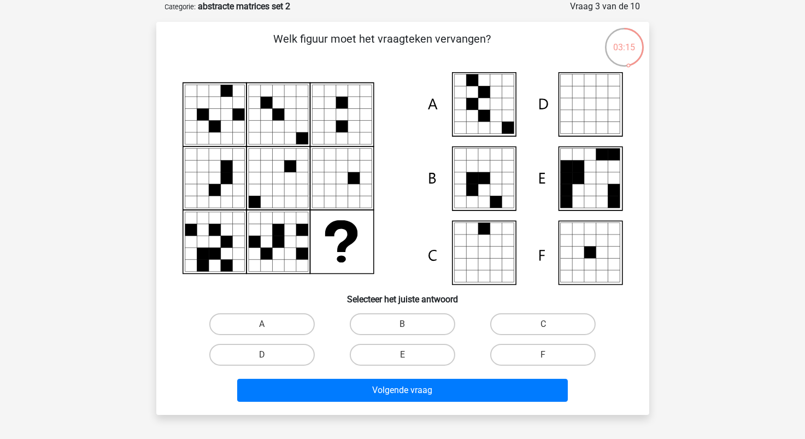
click at [268, 326] on input "A" at bounding box center [265, 327] width 7 height 7
radio input "true"
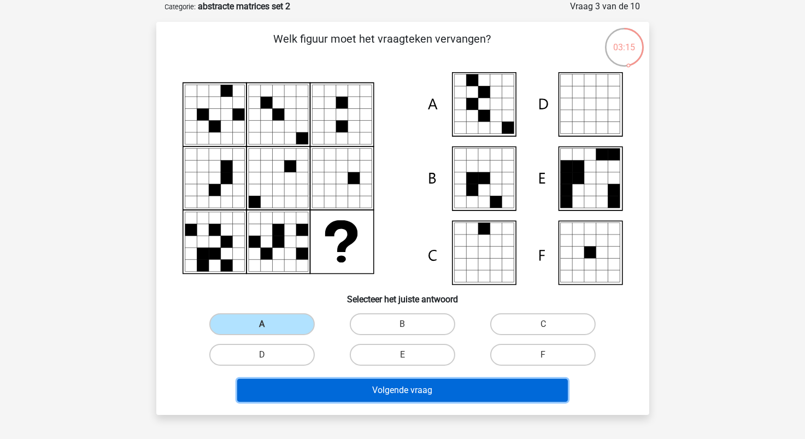
click at [351, 386] on button "Volgende vraag" at bounding box center [402, 390] width 331 height 23
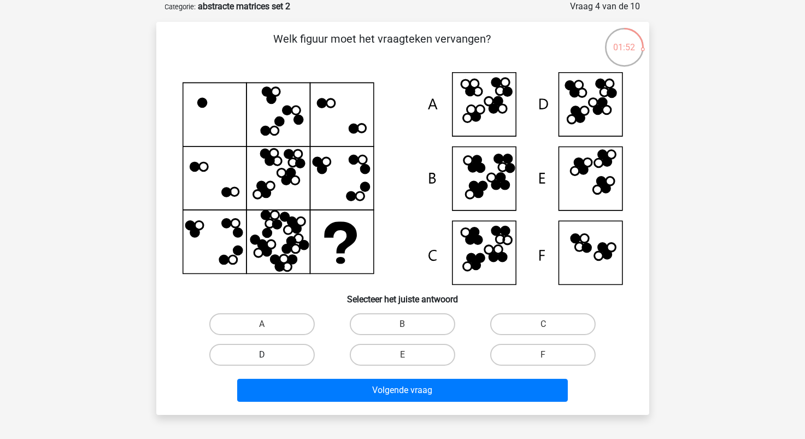
click at [298, 354] on label "D" at bounding box center [261, 355] width 105 height 22
click at [269, 355] on input "D" at bounding box center [265, 358] width 7 height 7
radio input "true"
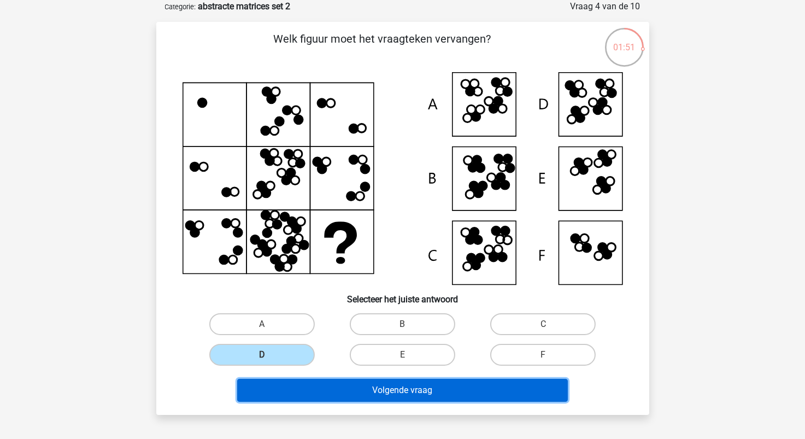
click at [336, 380] on button "Volgende vraag" at bounding box center [402, 390] width 331 height 23
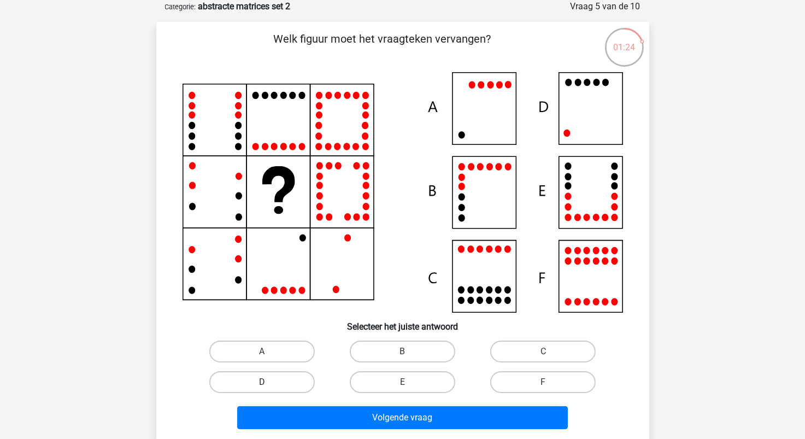
click at [295, 377] on label "D" at bounding box center [261, 382] width 105 height 22
click at [269, 382] on input "D" at bounding box center [265, 385] width 7 height 7
radio input "true"
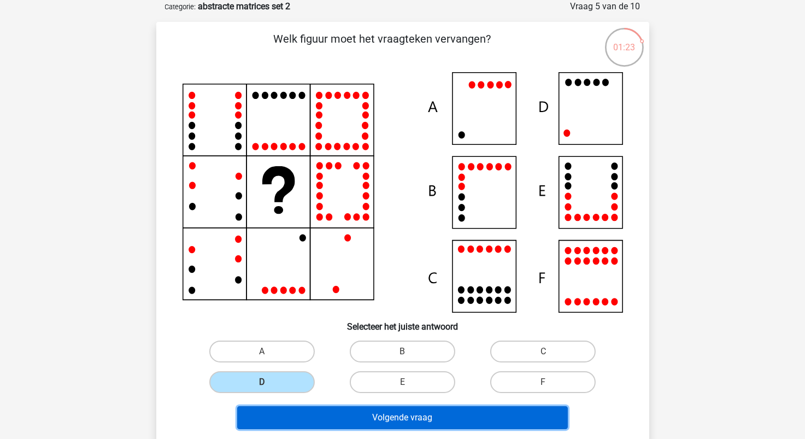
click at [362, 419] on button "Volgende vraag" at bounding box center [402, 417] width 331 height 23
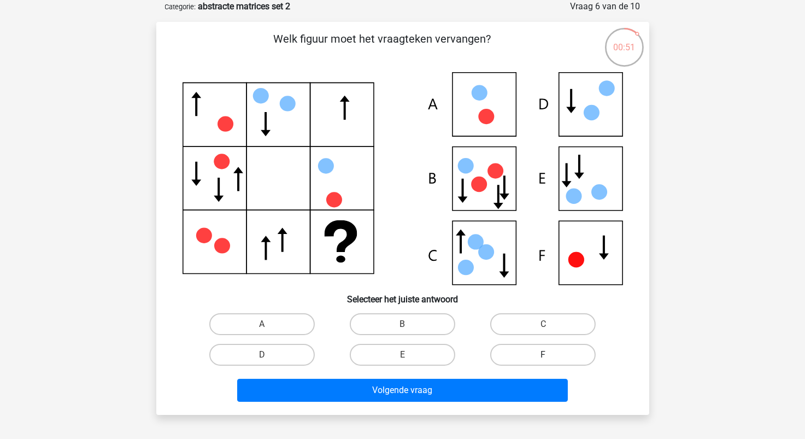
click at [513, 360] on label "F" at bounding box center [542, 355] width 105 height 22
click at [543, 360] on input "F" at bounding box center [546, 358] width 7 height 7
radio input "true"
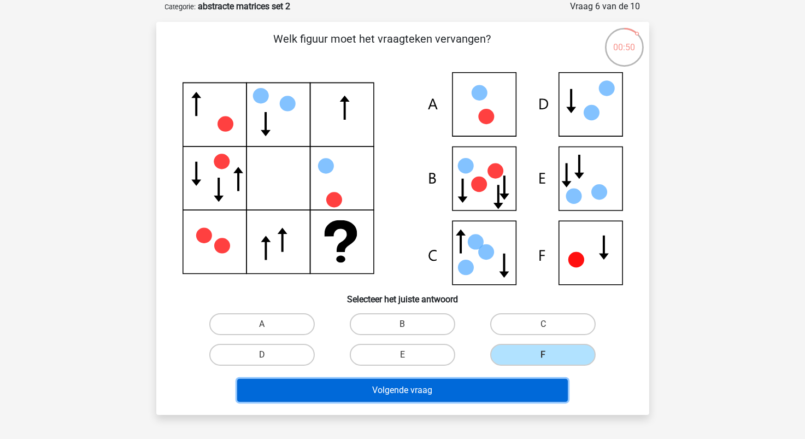
click at [480, 394] on button "Volgende vraag" at bounding box center [402, 390] width 331 height 23
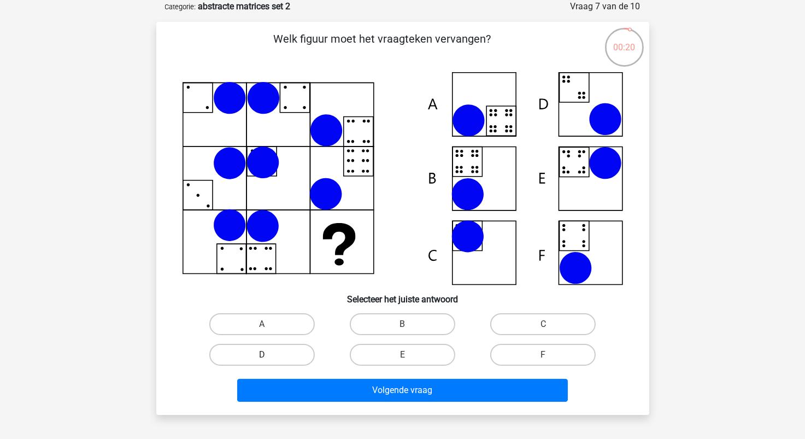
click at [299, 357] on label "D" at bounding box center [261, 355] width 105 height 22
click at [269, 357] on input "D" at bounding box center [265, 358] width 7 height 7
radio input "true"
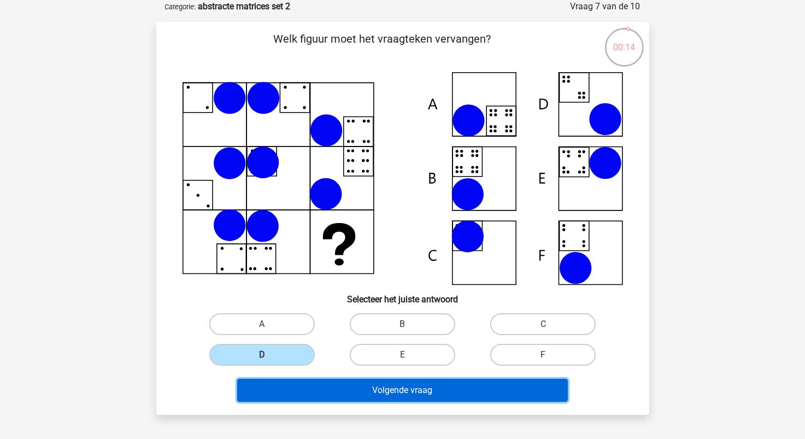
click at [405, 387] on button "Volgende vraag" at bounding box center [402, 390] width 331 height 23
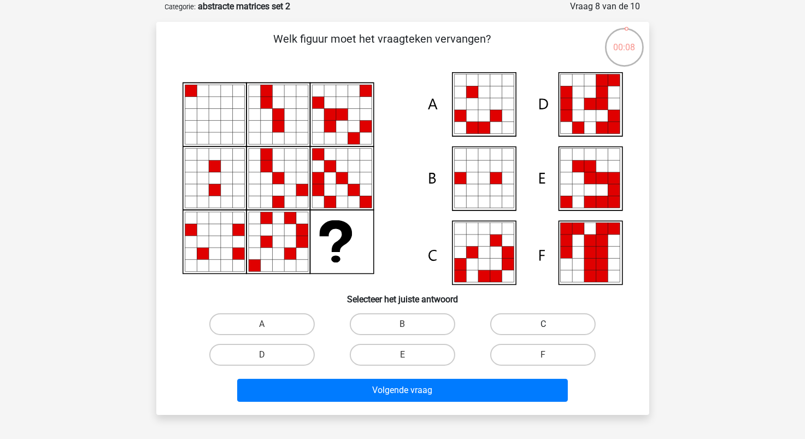
drag, startPoint x: 522, startPoint y: 327, endPoint x: 503, endPoint y: 339, distance: 23.1
click at [521, 327] on label "C" at bounding box center [542, 324] width 105 height 22
click at [543, 327] on input "C" at bounding box center [546, 327] width 7 height 7
radio input "true"
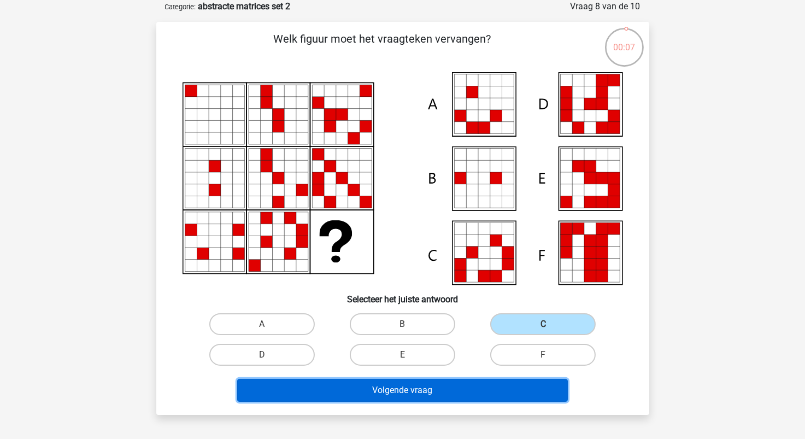
click at [481, 387] on button "Volgende vraag" at bounding box center [402, 390] width 331 height 23
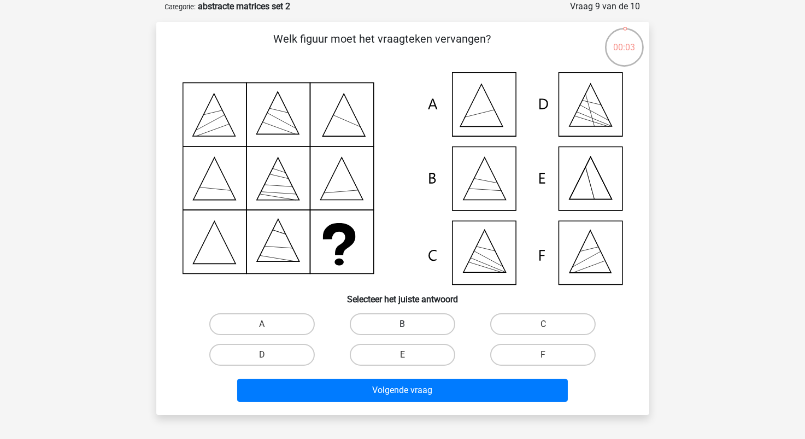
click at [424, 324] on label "B" at bounding box center [402, 324] width 105 height 22
click at [409, 324] on input "B" at bounding box center [405, 327] width 7 height 7
radio input "true"
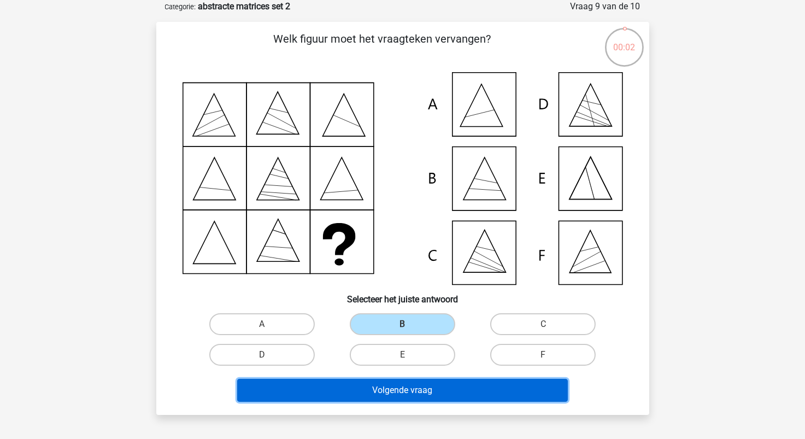
click at [433, 397] on button "Volgende vraag" at bounding box center [402, 390] width 331 height 23
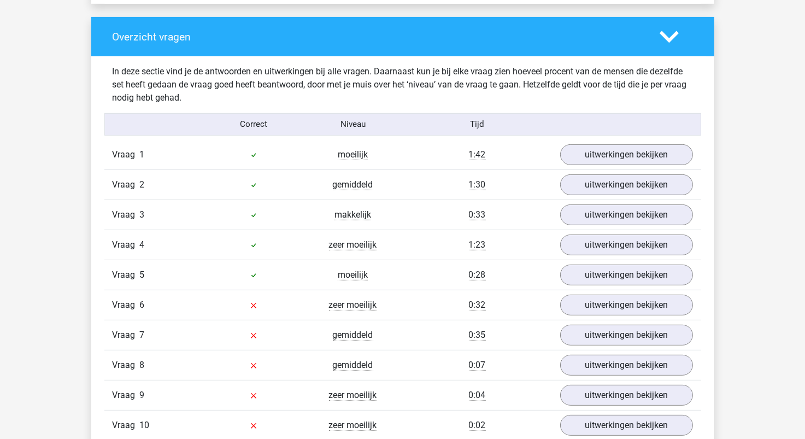
scroll to position [765, 0]
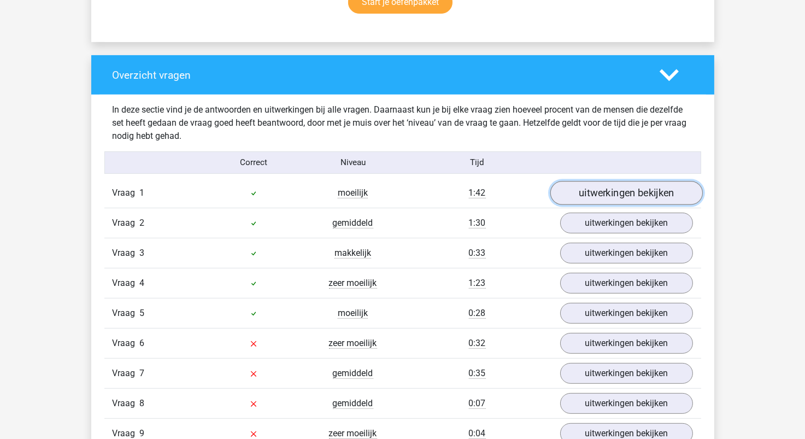
click at [589, 201] on link "uitwerkingen bekijken" at bounding box center [626, 193] width 152 height 24
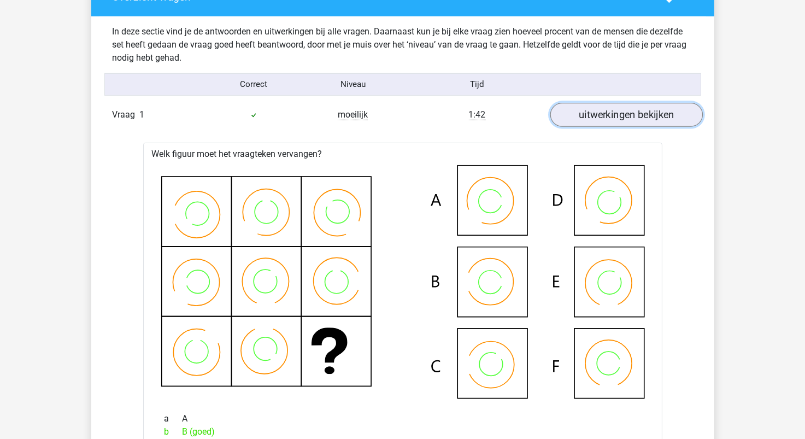
scroll to position [819, 0]
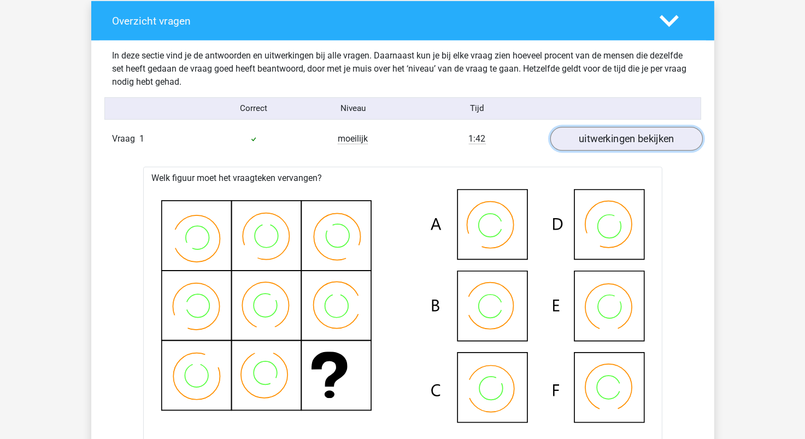
click at [599, 138] on link "uitwerkingen bekijken" at bounding box center [626, 139] width 152 height 24
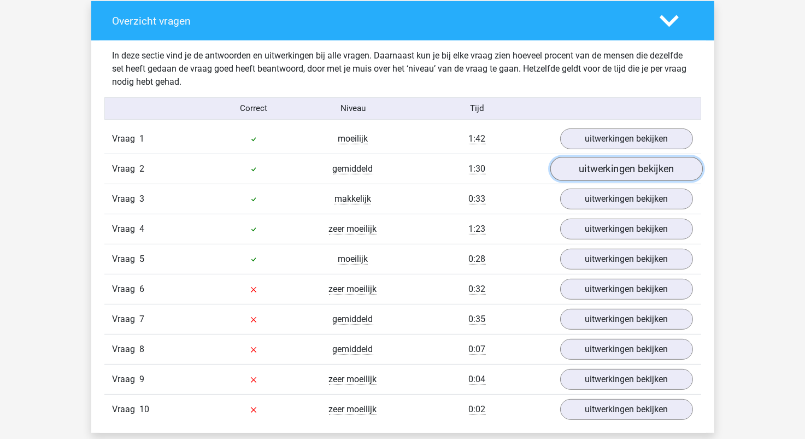
click at [601, 168] on link "uitwerkingen bekijken" at bounding box center [626, 169] width 152 height 24
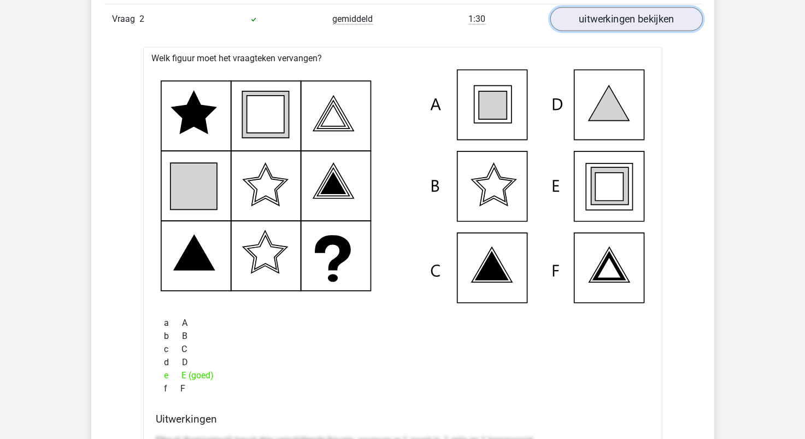
scroll to position [928, 0]
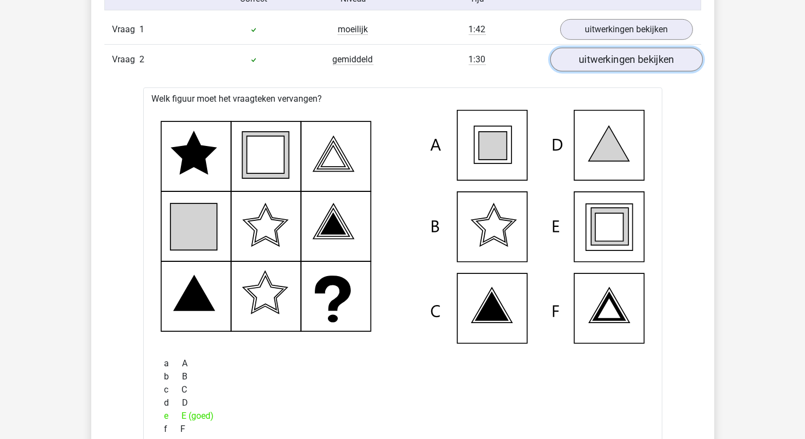
click at [616, 63] on link "uitwerkingen bekijken" at bounding box center [626, 60] width 152 height 24
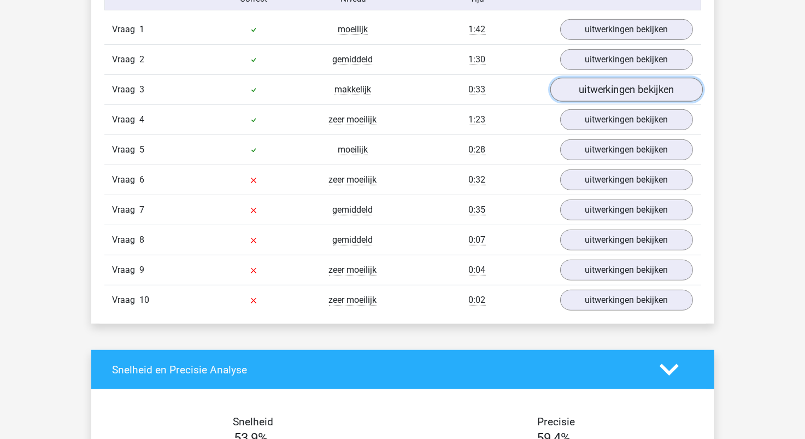
click at [603, 91] on link "uitwerkingen bekijken" at bounding box center [626, 90] width 152 height 24
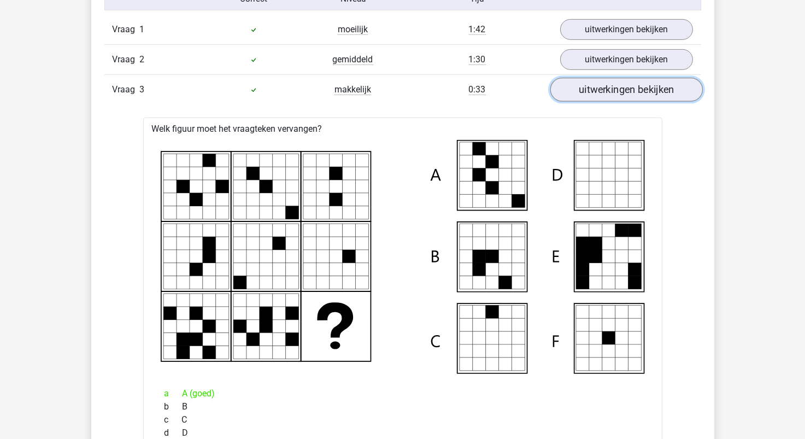
click at [604, 92] on link "uitwerkingen bekijken" at bounding box center [626, 90] width 152 height 24
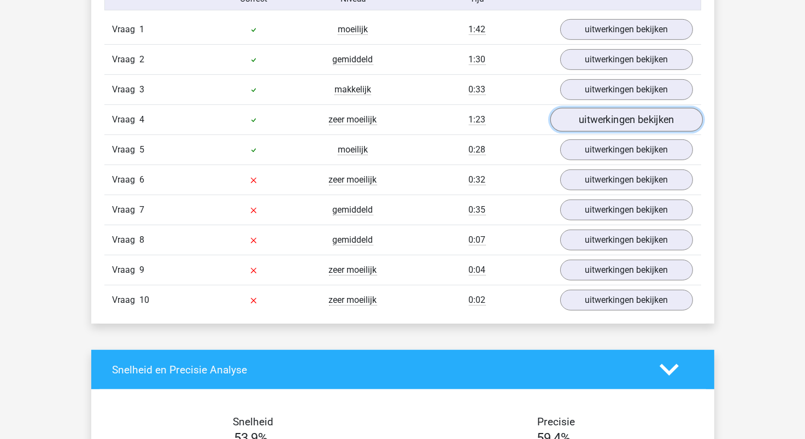
click at [609, 121] on link "uitwerkingen bekijken" at bounding box center [626, 120] width 152 height 24
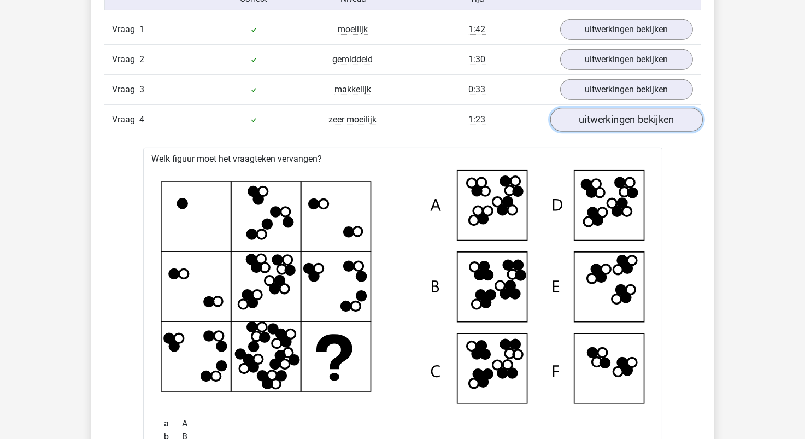
click at [610, 123] on link "uitwerkingen bekijken" at bounding box center [626, 120] width 152 height 24
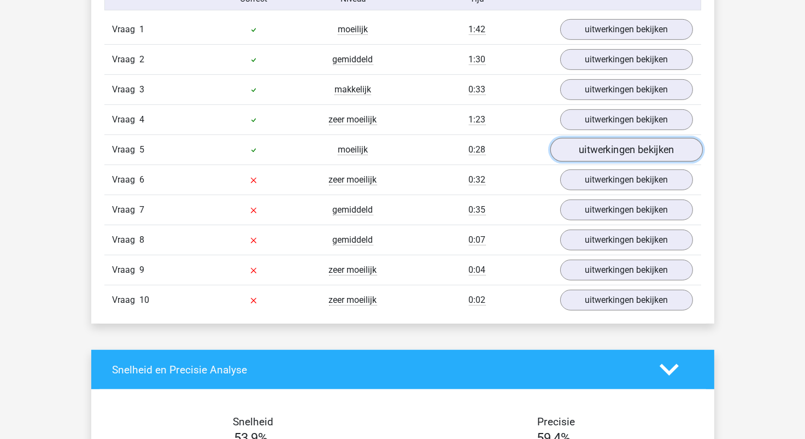
click at [611, 146] on link "uitwerkingen bekijken" at bounding box center [626, 150] width 152 height 24
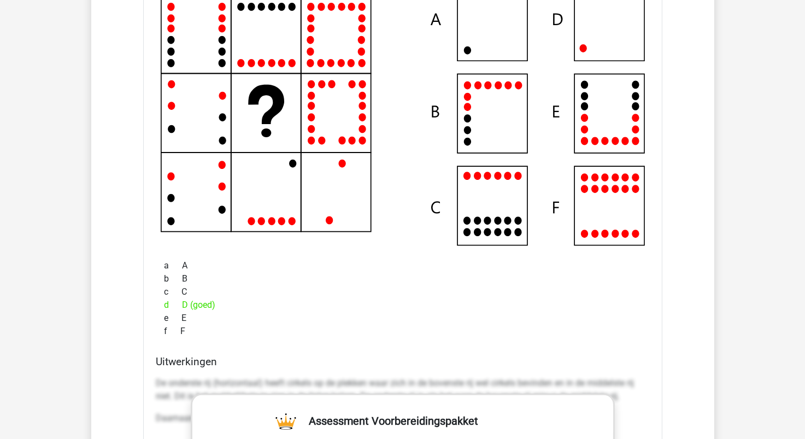
scroll to position [984, 0]
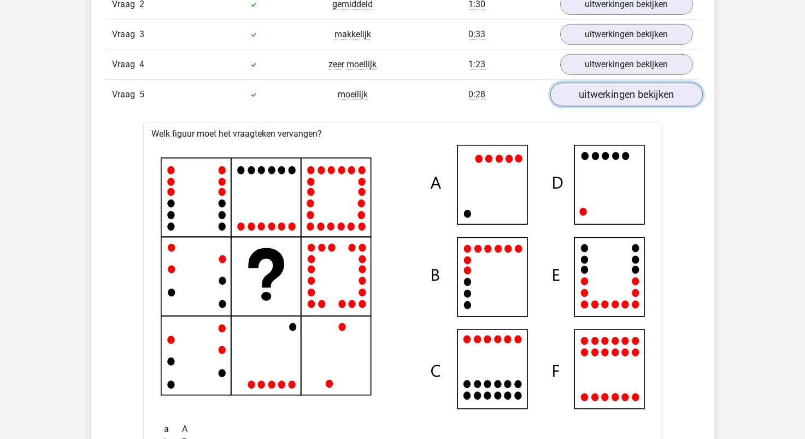
click at [609, 103] on link "uitwerkingen bekijken" at bounding box center [626, 95] width 152 height 24
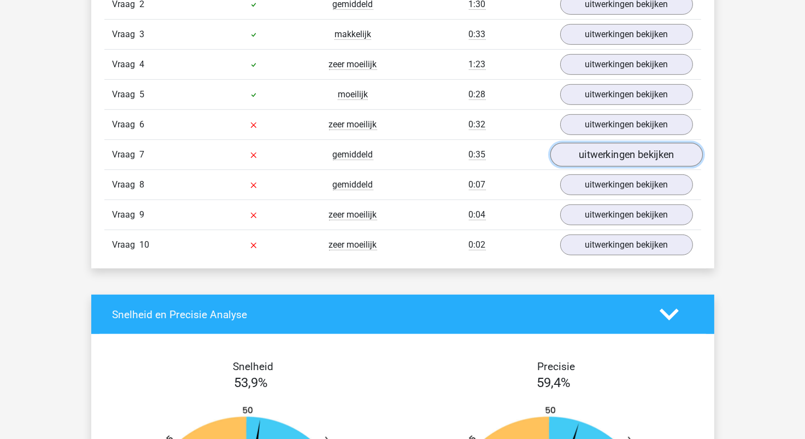
click at [608, 152] on link "uitwerkingen bekijken" at bounding box center [626, 155] width 152 height 24
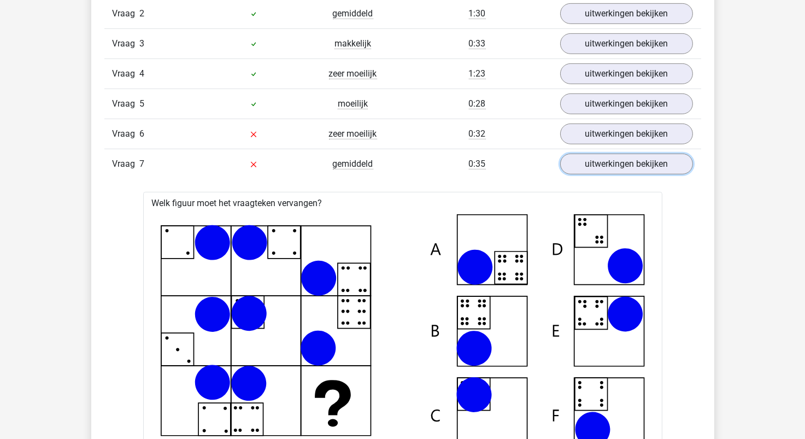
scroll to position [819, 0]
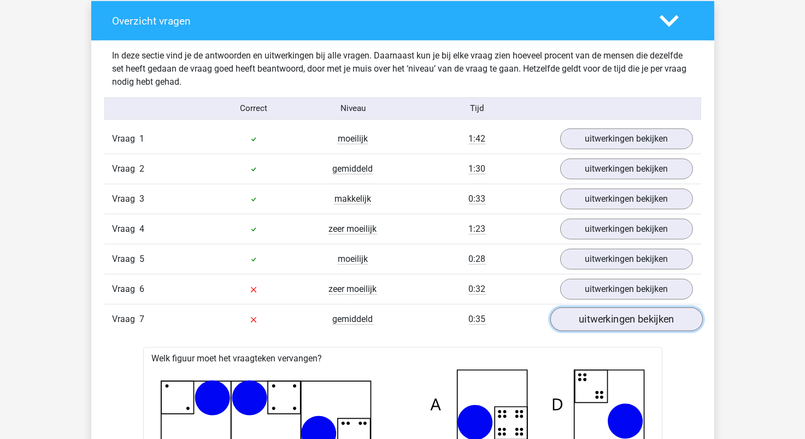
click at [574, 321] on link "uitwerkingen bekijken" at bounding box center [626, 319] width 152 height 24
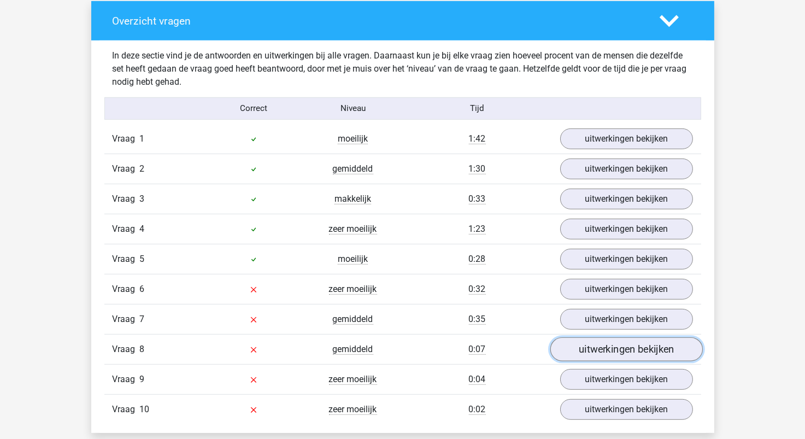
click at [593, 352] on link "uitwerkingen bekijken" at bounding box center [626, 349] width 152 height 24
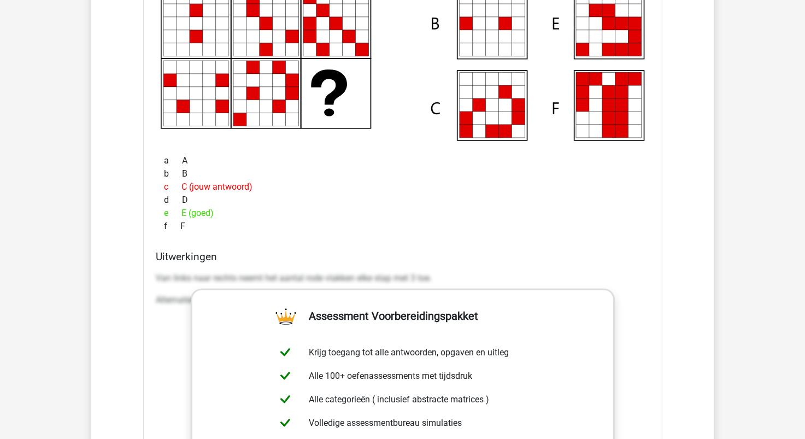
scroll to position [984, 0]
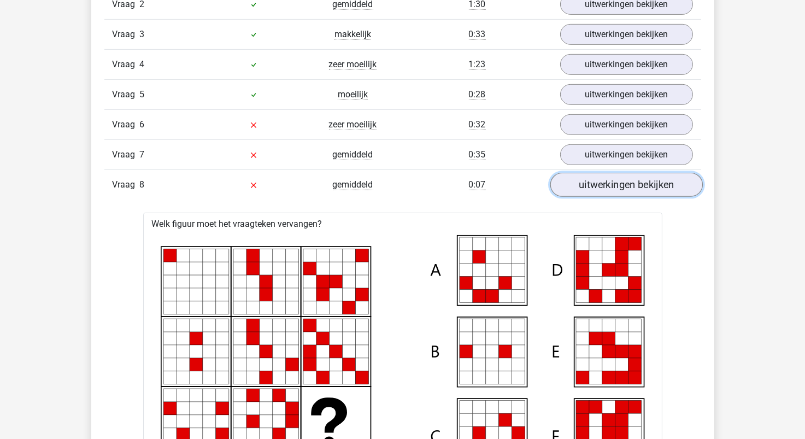
click at [637, 187] on link "uitwerkingen bekijken" at bounding box center [626, 185] width 152 height 24
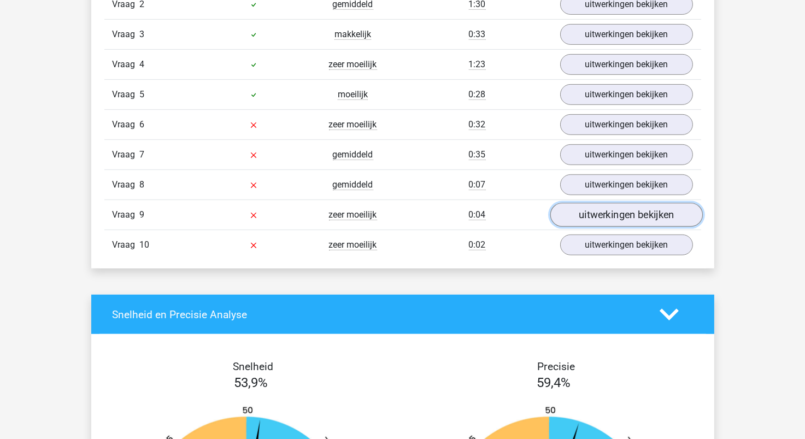
click at [629, 219] on link "uitwerkingen bekijken" at bounding box center [626, 215] width 152 height 24
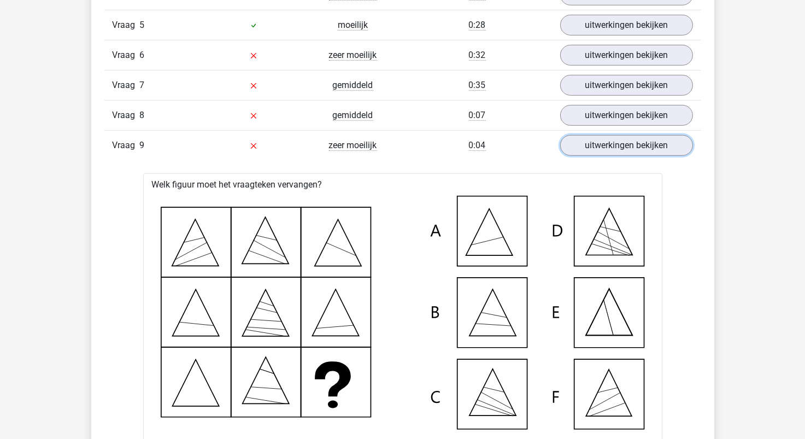
scroll to position [928, 0]
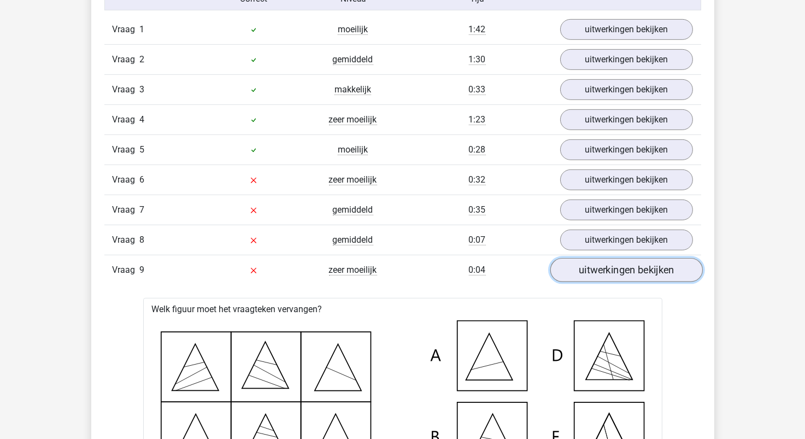
click at [612, 268] on link "uitwerkingen bekijken" at bounding box center [626, 270] width 152 height 24
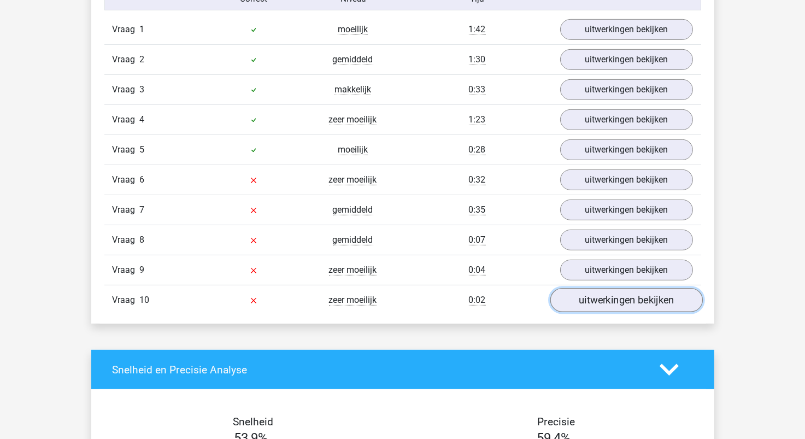
click at [621, 298] on link "uitwerkingen bekijken" at bounding box center [626, 300] width 152 height 24
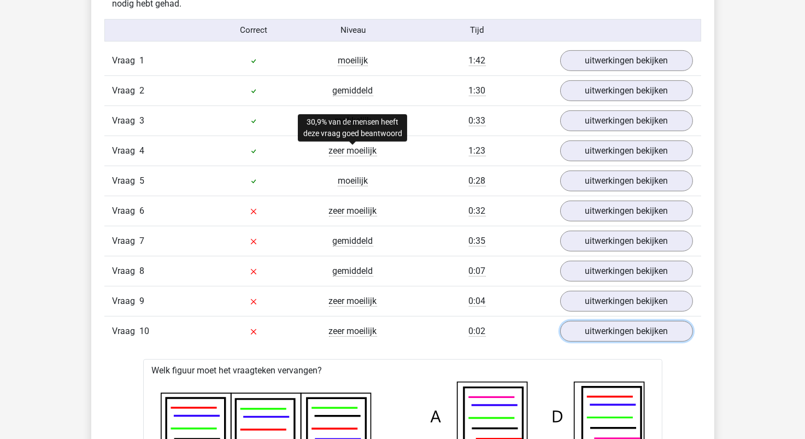
scroll to position [1106, 0]
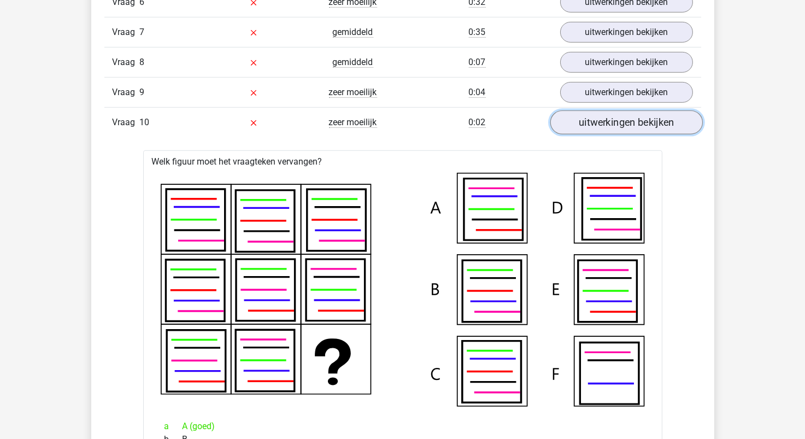
click at [601, 127] on link "uitwerkingen bekijken" at bounding box center [626, 122] width 152 height 24
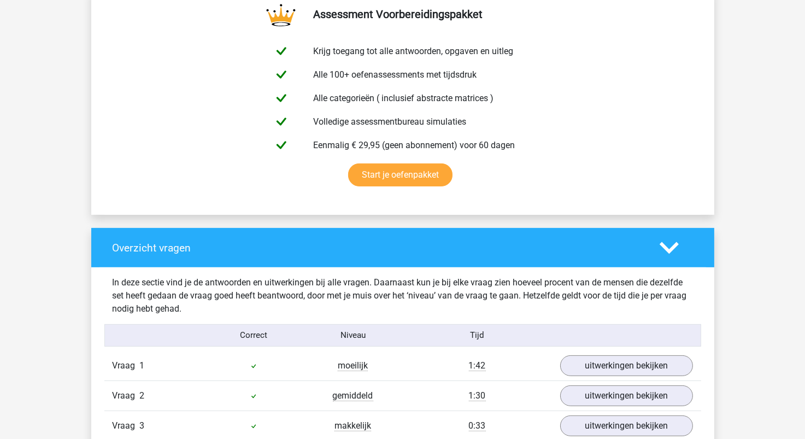
scroll to position [0, 0]
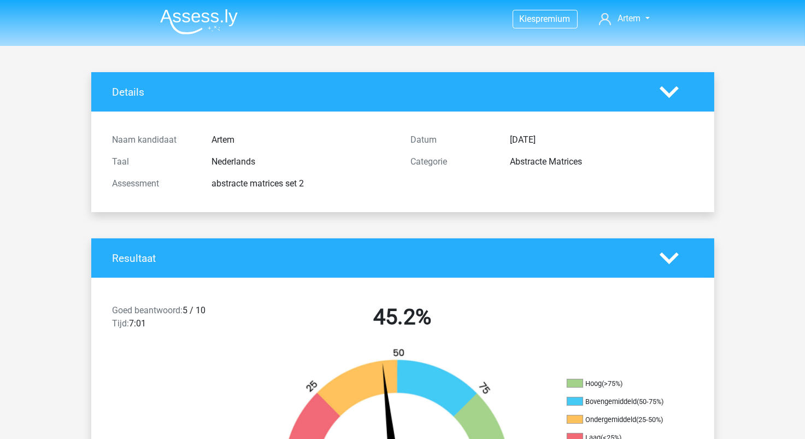
click at [219, 21] on img at bounding box center [199, 22] width 78 height 26
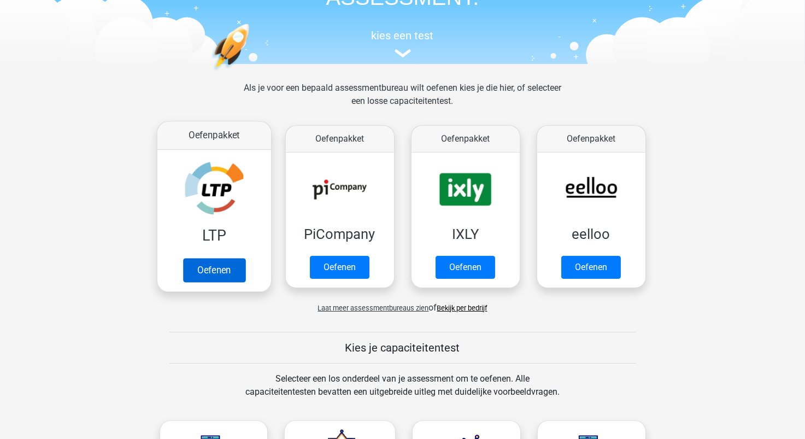
scroll to position [163, 0]
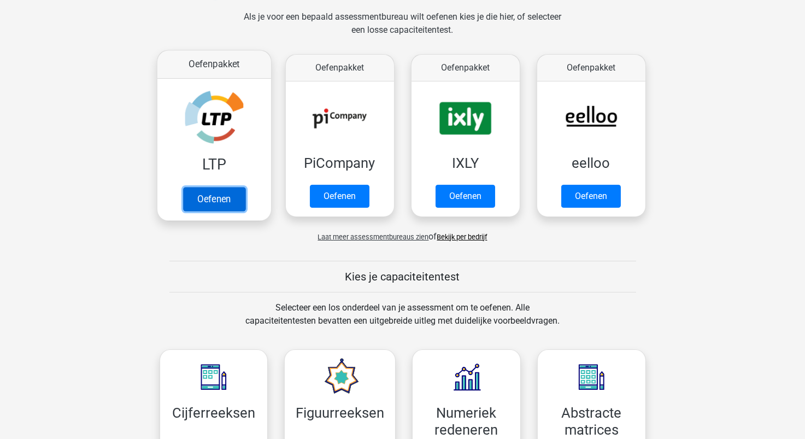
click at [225, 202] on link "Oefenen" at bounding box center [214, 199] width 62 height 24
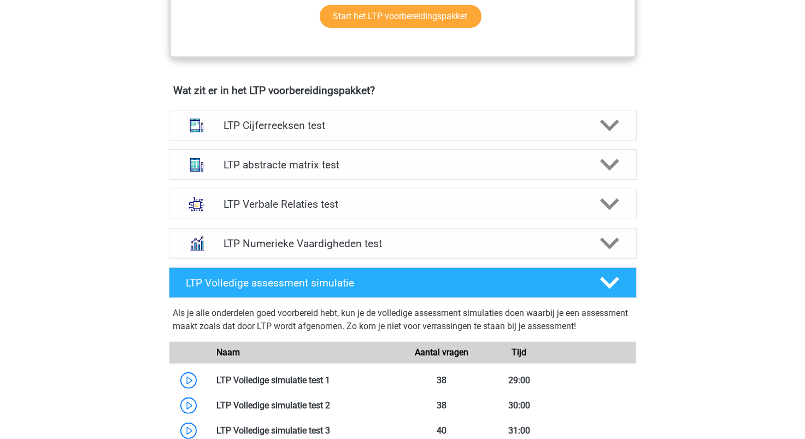
scroll to position [602, 0]
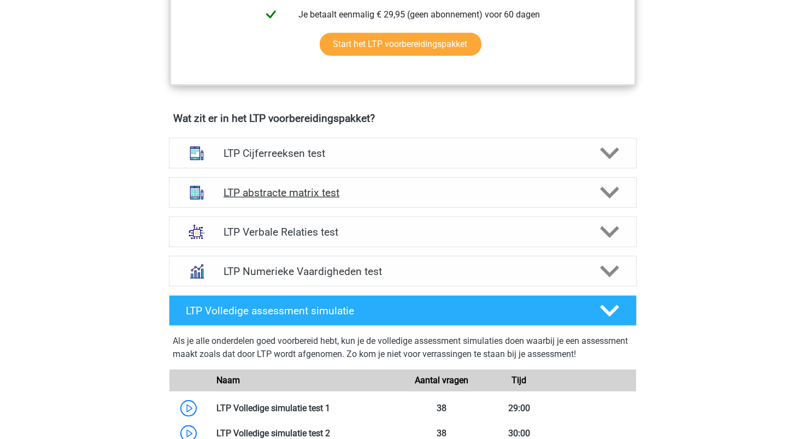
click at [314, 198] on h4 "LTP abstracte matrix test" at bounding box center [402, 192] width 358 height 13
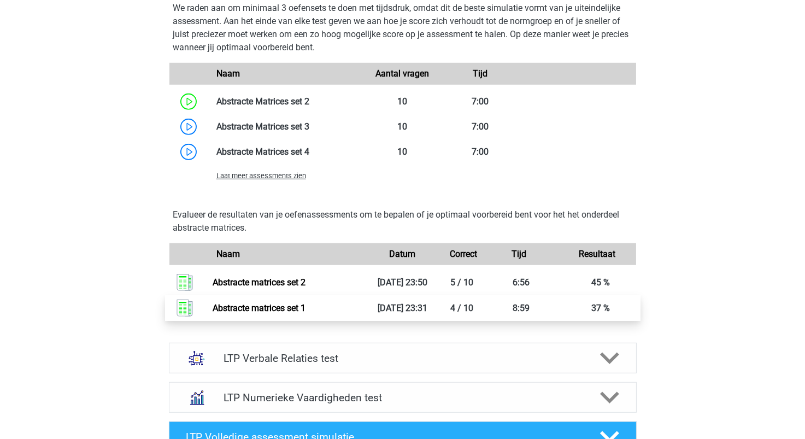
scroll to position [1039, 0]
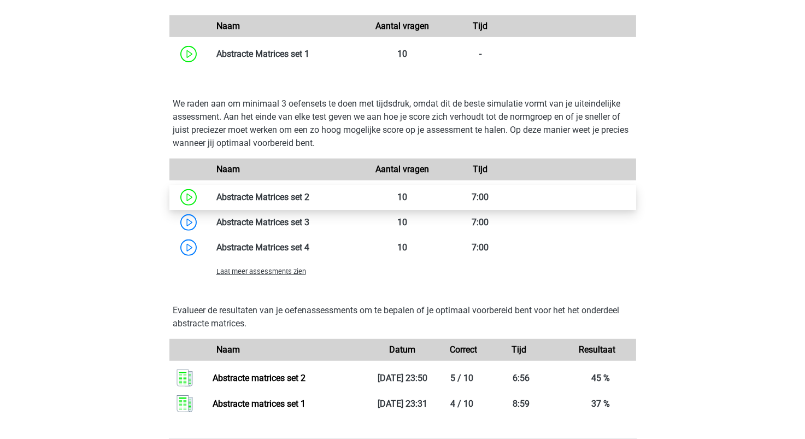
click at [309, 202] on link at bounding box center [309, 197] width 0 height 10
click at [284, 273] on span "Laat meer assessments zien" at bounding box center [261, 271] width 90 height 8
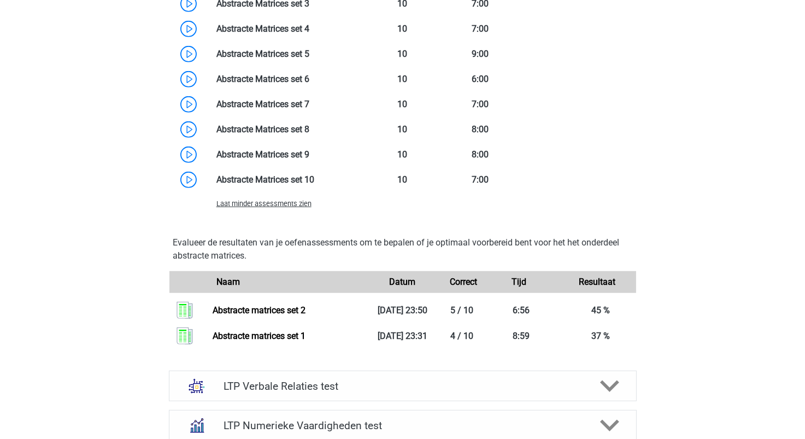
scroll to position [1148, 0]
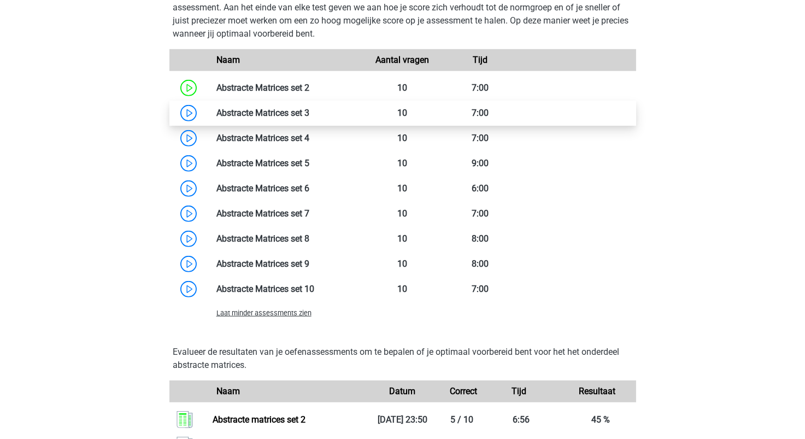
click at [309, 117] on link at bounding box center [309, 113] width 0 height 10
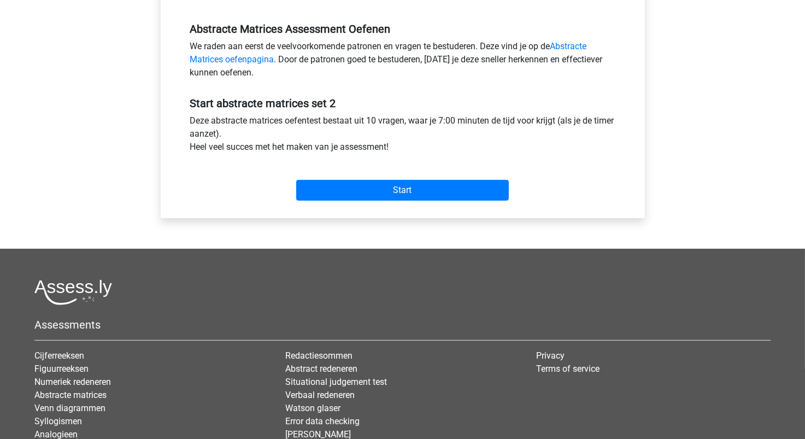
scroll to position [328, 0]
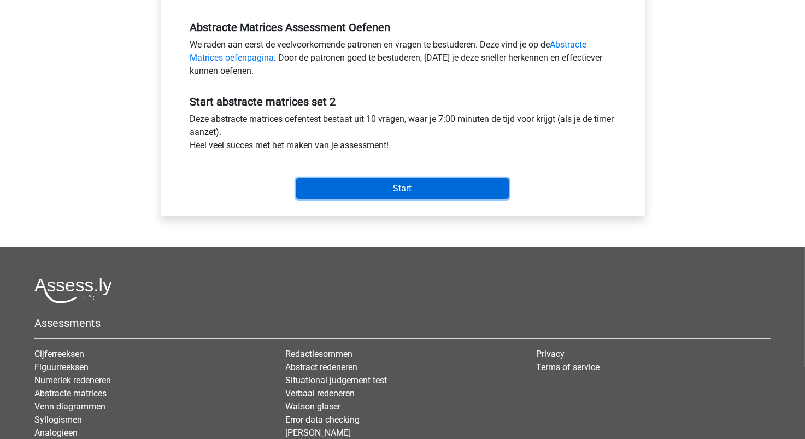
click at [370, 189] on input "Start" at bounding box center [402, 188] width 213 height 21
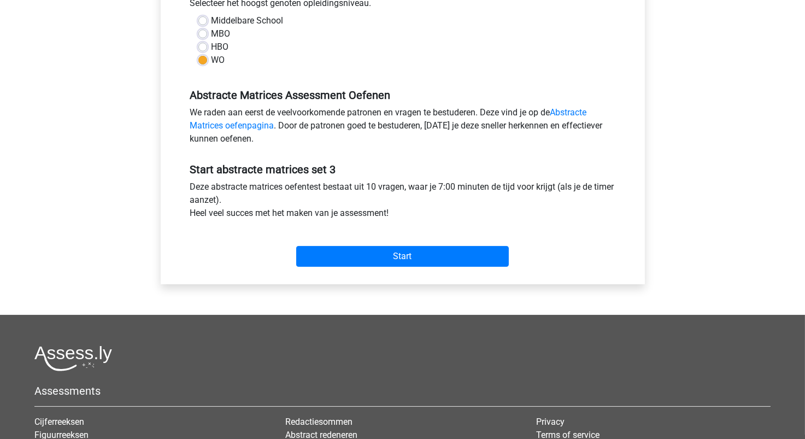
scroll to position [273, 0]
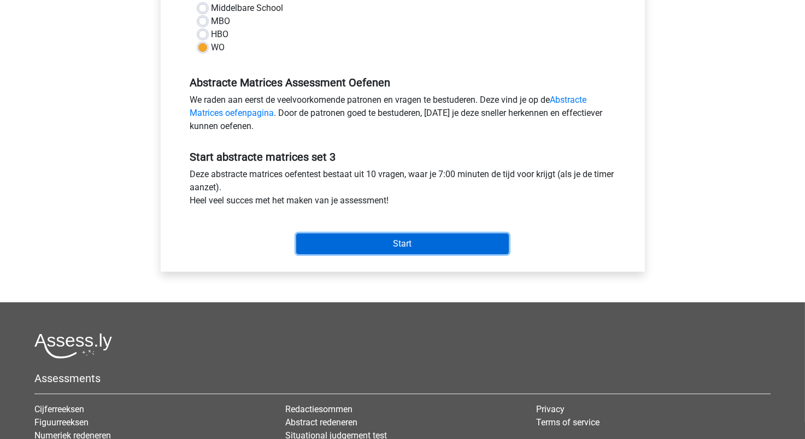
click at [404, 239] on input "Start" at bounding box center [402, 243] width 213 height 21
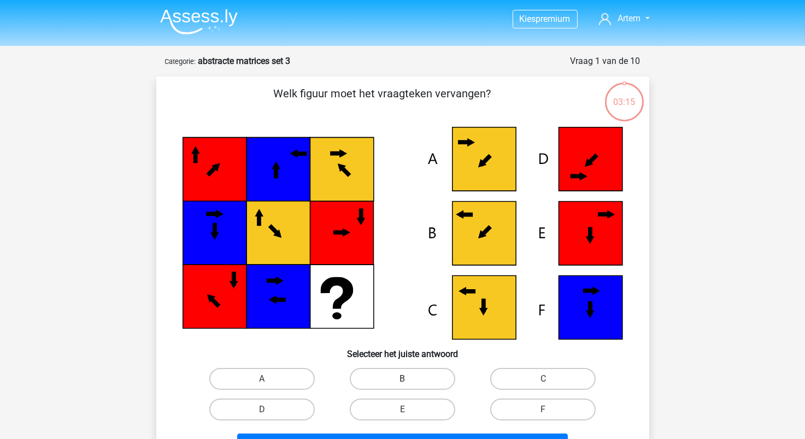
click at [395, 388] on label "B" at bounding box center [402, 379] width 105 height 22
click at [402, 386] on input "B" at bounding box center [405, 382] width 7 height 7
radio input "true"
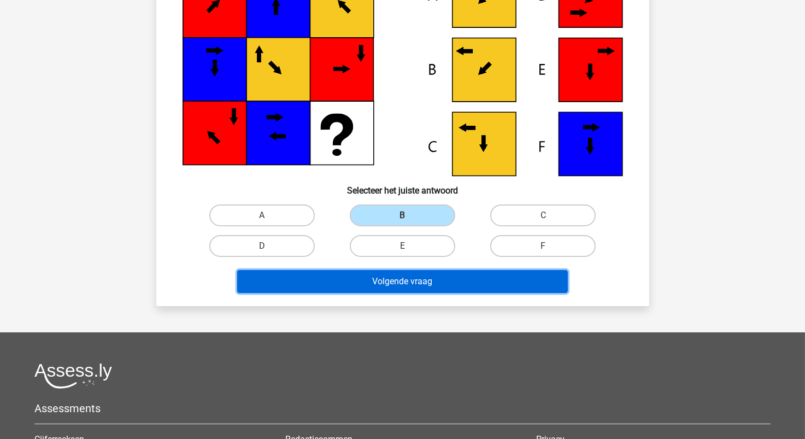
click at [407, 277] on button "Volgende vraag" at bounding box center [402, 281] width 331 height 23
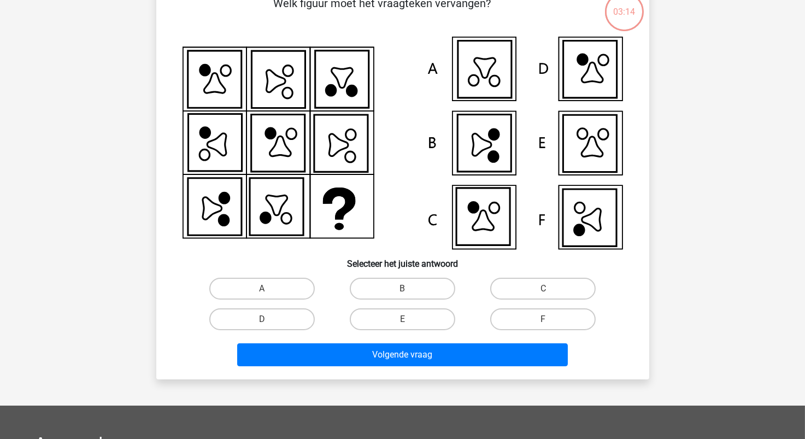
scroll to position [55, 0]
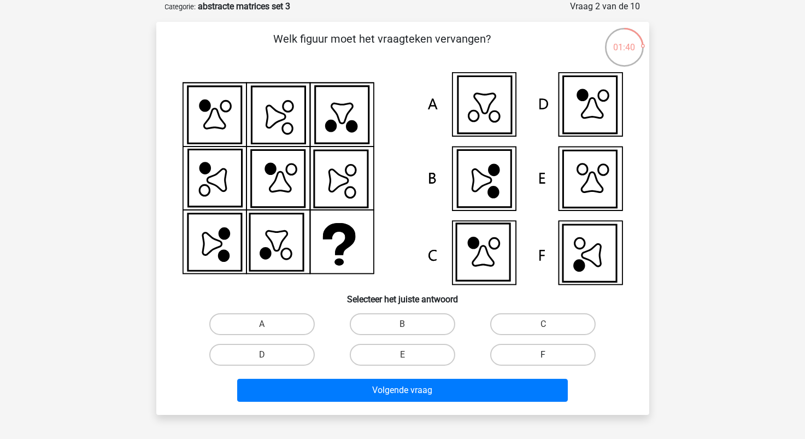
click at [541, 351] on label "F" at bounding box center [542, 355] width 105 height 22
click at [543, 355] on input "F" at bounding box center [546, 358] width 7 height 7
radio input "true"
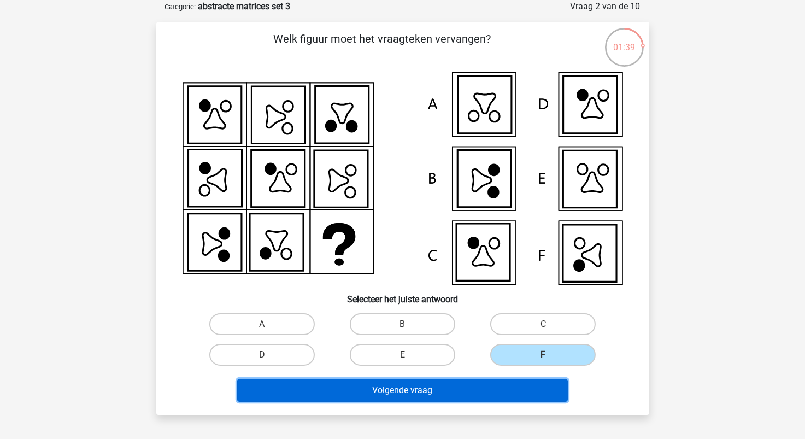
click at [510, 383] on button "Volgende vraag" at bounding box center [402, 390] width 331 height 23
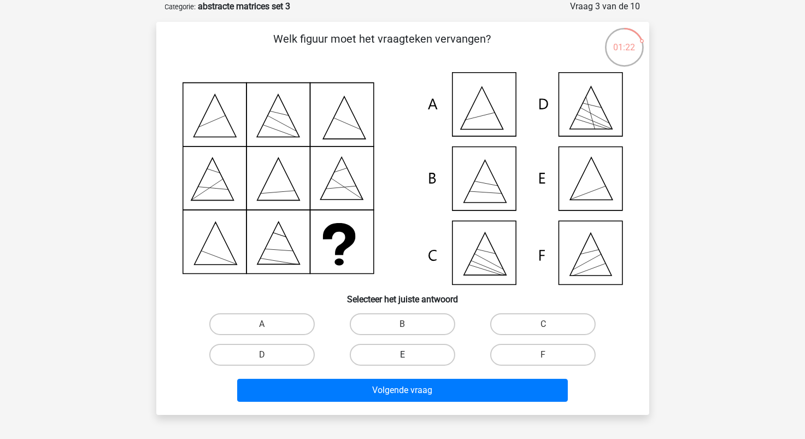
drag, startPoint x: 430, startPoint y: 354, endPoint x: 434, endPoint y: 366, distance: 12.3
click at [429, 354] on label "E" at bounding box center [402, 355] width 105 height 22
click at [409, 355] on input "E" at bounding box center [405, 358] width 7 height 7
radio input "true"
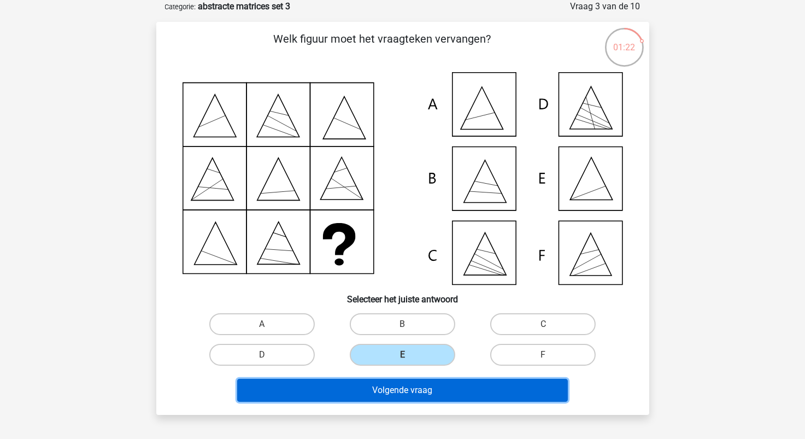
click at [443, 387] on button "Volgende vraag" at bounding box center [402, 390] width 331 height 23
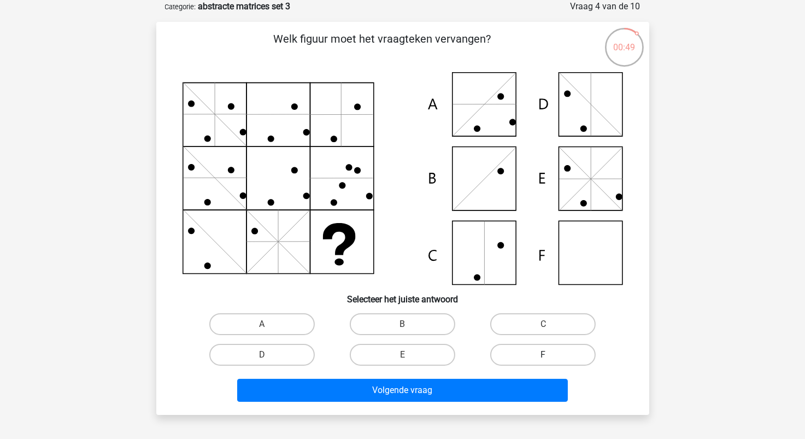
click at [555, 351] on label "F" at bounding box center [542, 355] width 105 height 22
click at [550, 355] on input "F" at bounding box center [546, 358] width 7 height 7
radio input "true"
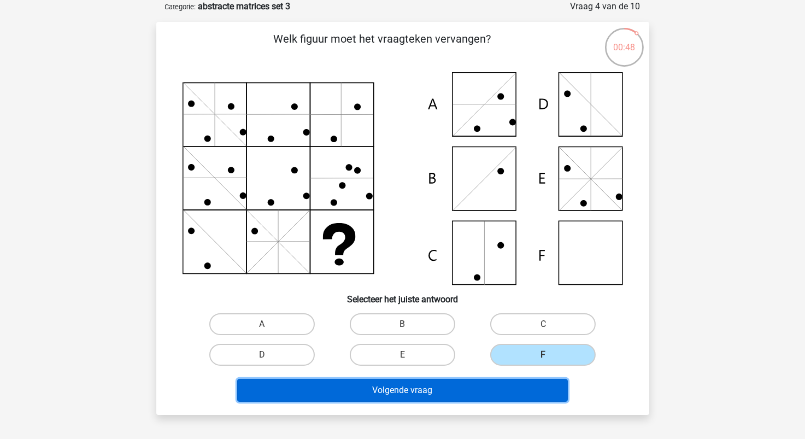
click at [523, 395] on button "Volgende vraag" at bounding box center [402, 390] width 331 height 23
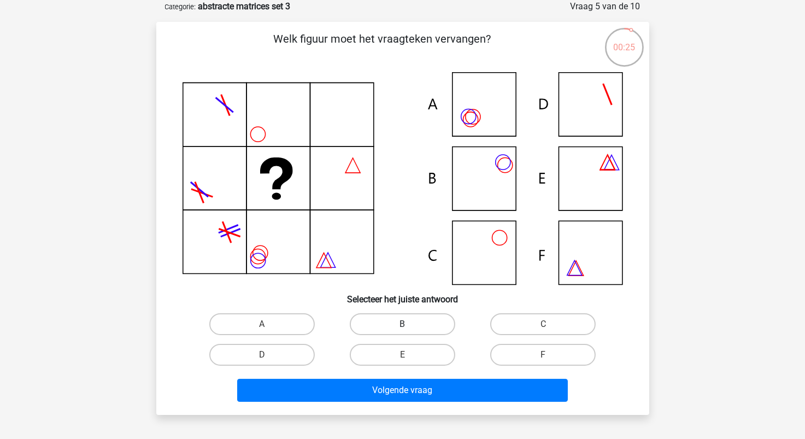
click at [417, 323] on label "B" at bounding box center [402, 324] width 105 height 22
click at [409, 324] on input "B" at bounding box center [405, 327] width 7 height 7
radio input "true"
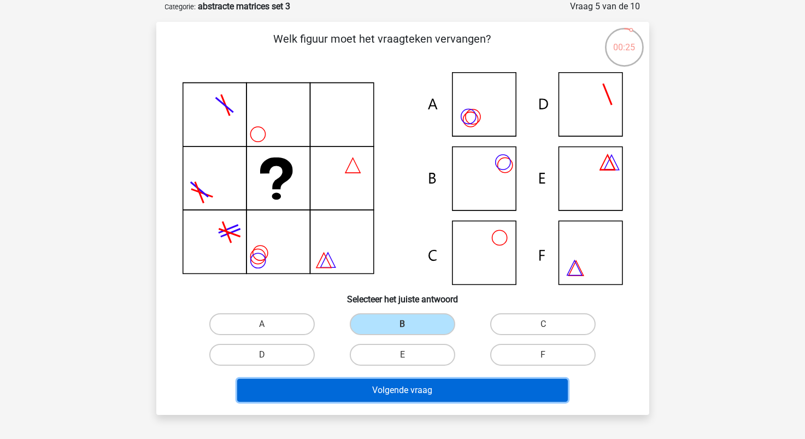
click at [436, 391] on button "Volgende vraag" at bounding box center [402, 390] width 331 height 23
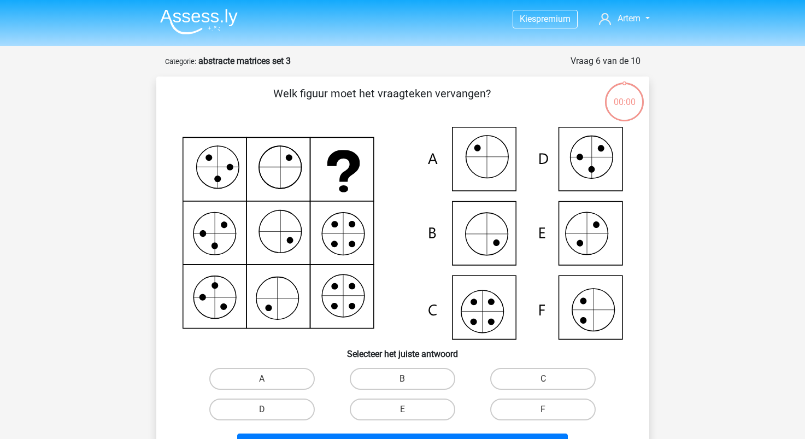
scroll to position [55, 0]
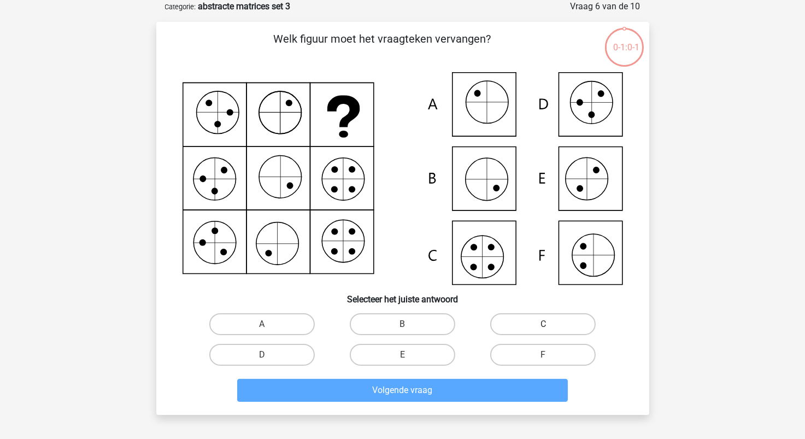
click at [527, 323] on label "C" at bounding box center [542, 324] width 105 height 22
click at [543, 324] on input "C" at bounding box center [546, 327] width 7 height 7
radio input "true"
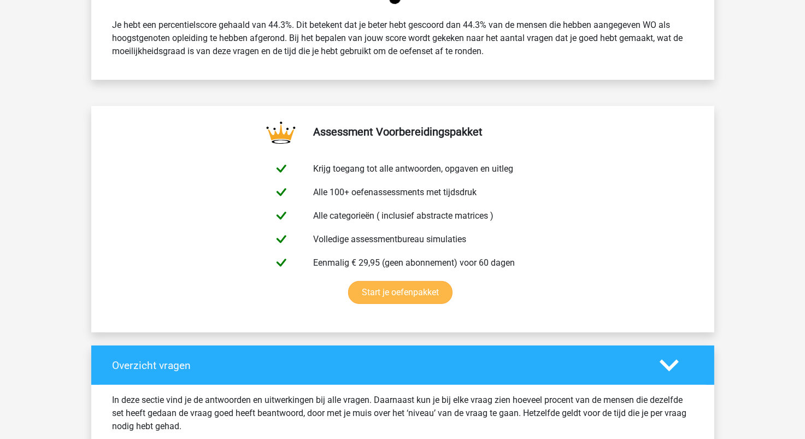
scroll to position [765, 0]
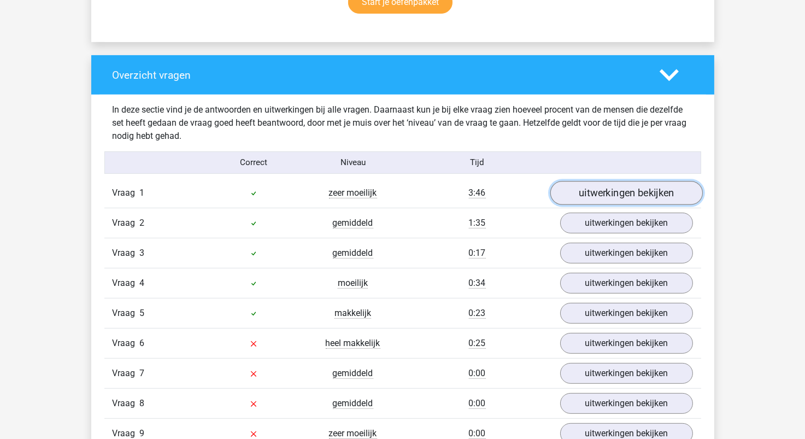
click at [620, 193] on link "uitwerkingen bekijken" at bounding box center [626, 193] width 152 height 24
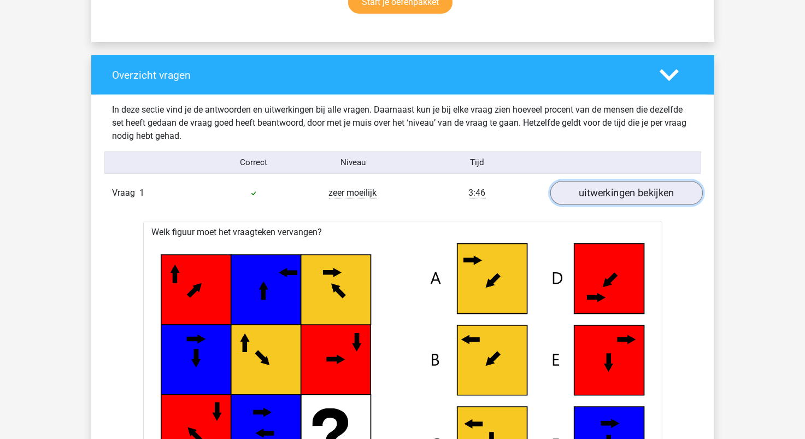
click at [621, 193] on link "uitwerkingen bekijken" at bounding box center [626, 193] width 152 height 24
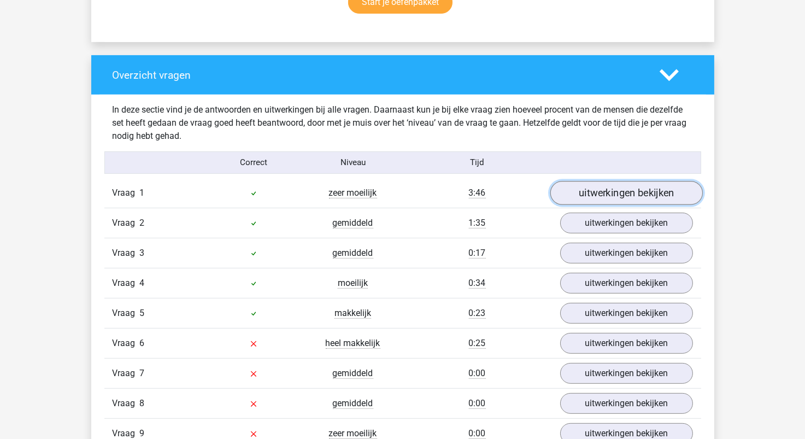
click at [620, 191] on link "uitwerkingen bekijken" at bounding box center [626, 193] width 152 height 24
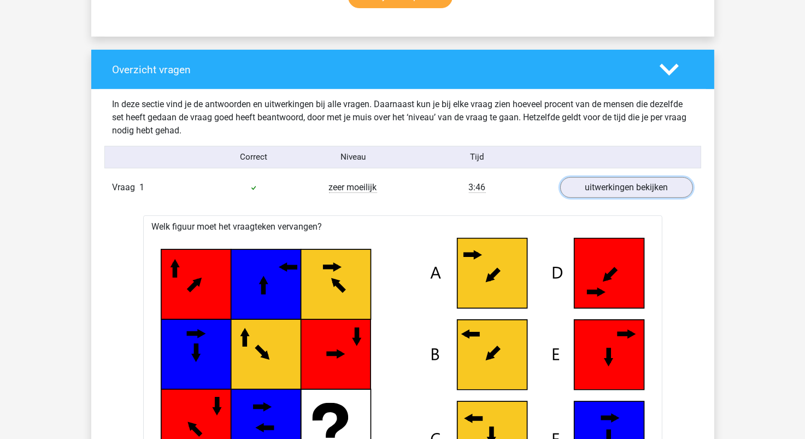
scroll to position [710, 0]
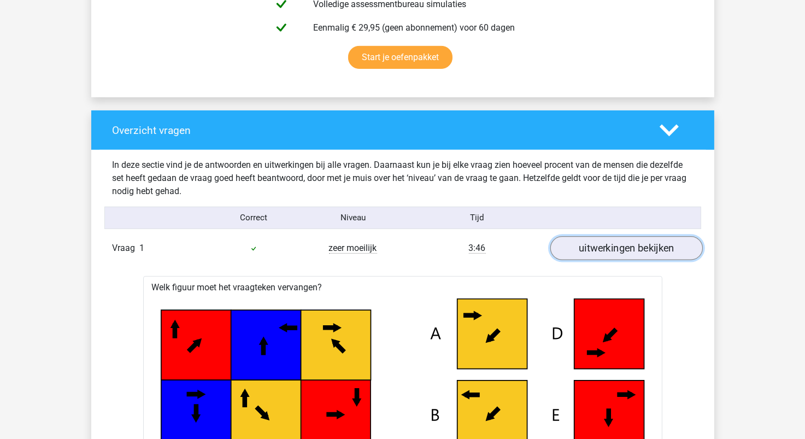
click at [581, 247] on link "uitwerkingen bekijken" at bounding box center [626, 248] width 152 height 24
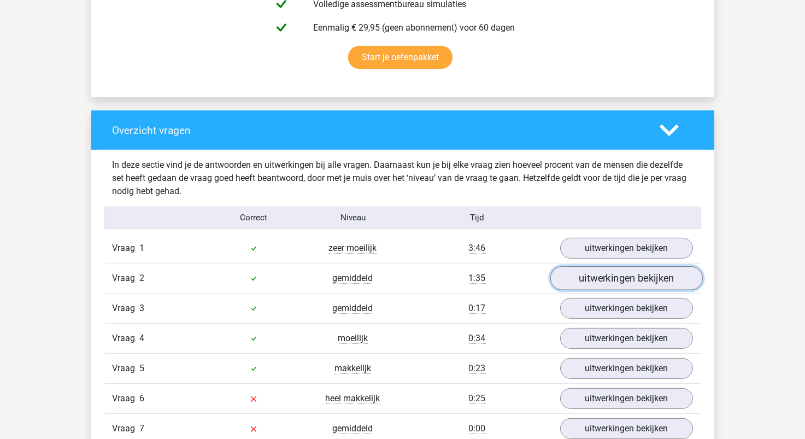
click at [594, 278] on link "uitwerkingen bekijken" at bounding box center [626, 278] width 152 height 24
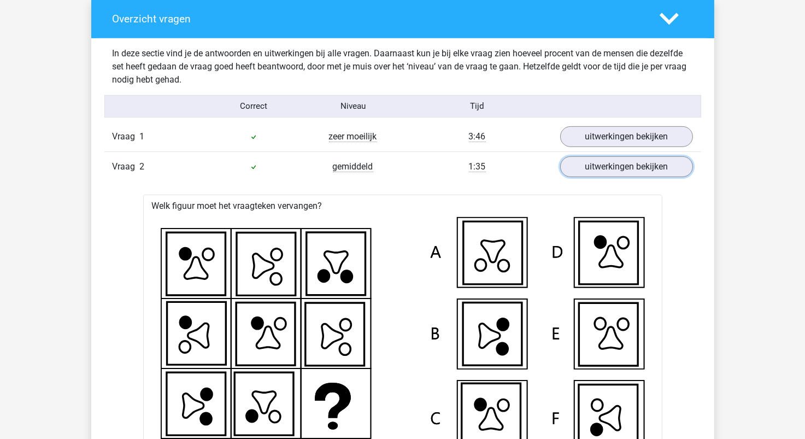
scroll to position [819, 0]
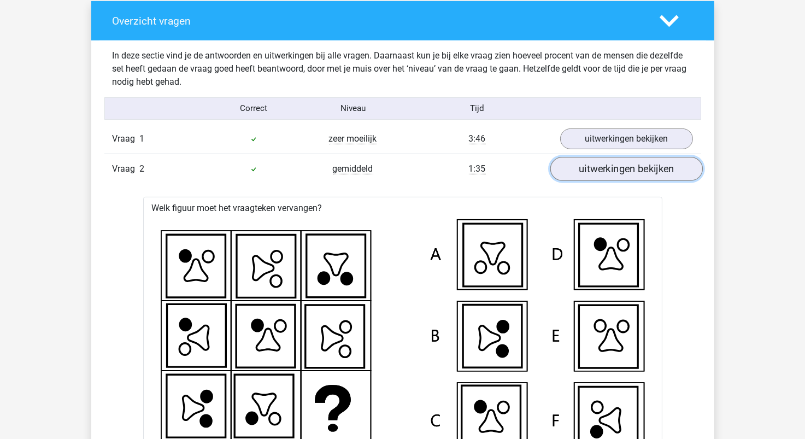
click at [605, 167] on link "uitwerkingen bekijken" at bounding box center [626, 169] width 152 height 24
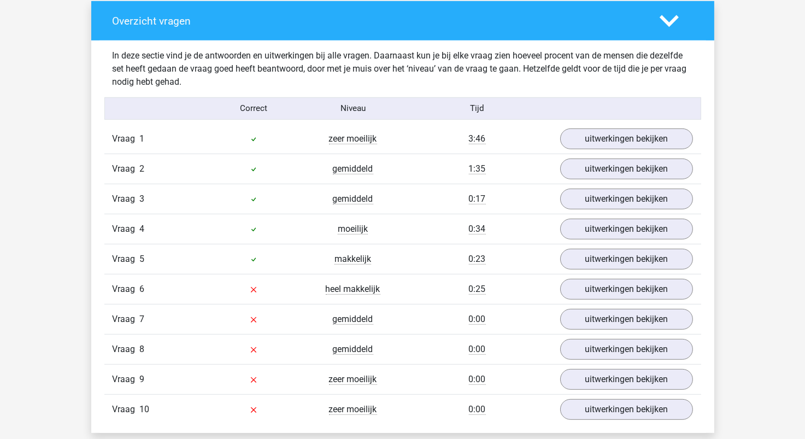
click at [613, 209] on div "Vraag 3 gemiddeld 0:17 uitwerkingen bekijken" at bounding box center [402, 199] width 597 height 30
click at [609, 200] on link "uitwerkingen bekijken" at bounding box center [626, 199] width 152 height 24
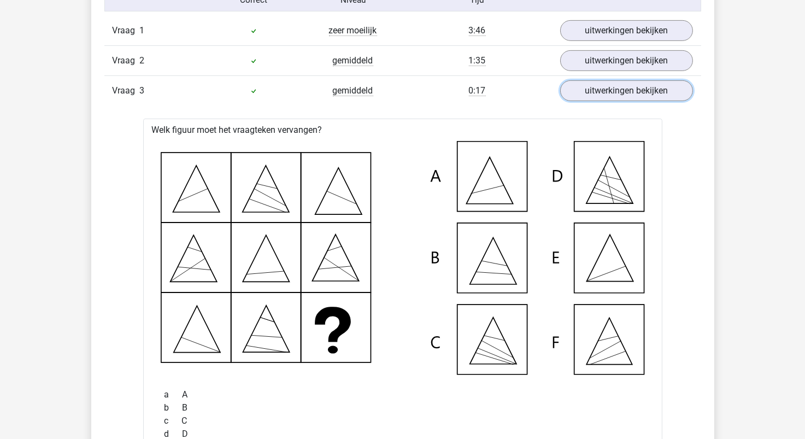
scroll to position [874, 0]
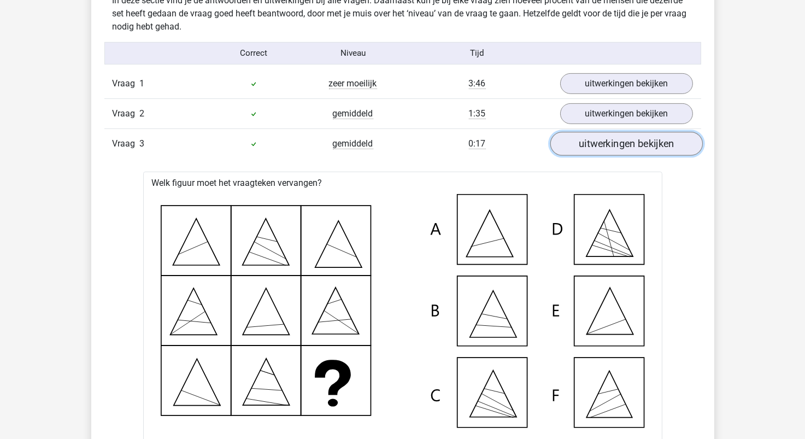
click at [581, 148] on link "uitwerkingen bekijken" at bounding box center [626, 144] width 152 height 24
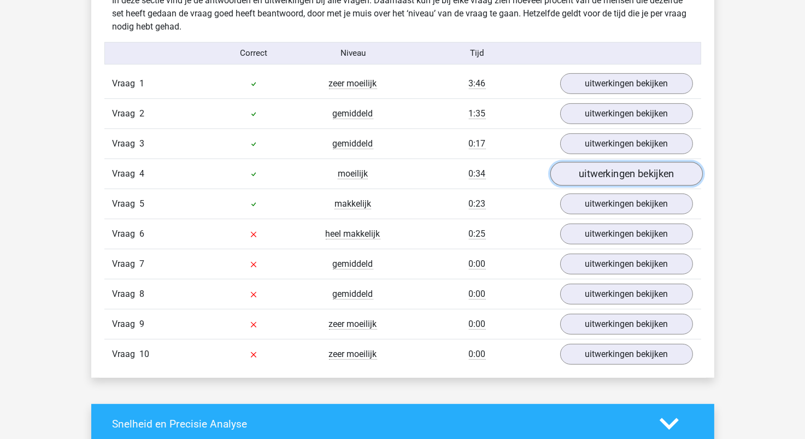
click at [617, 175] on link "uitwerkingen bekijken" at bounding box center [626, 174] width 152 height 24
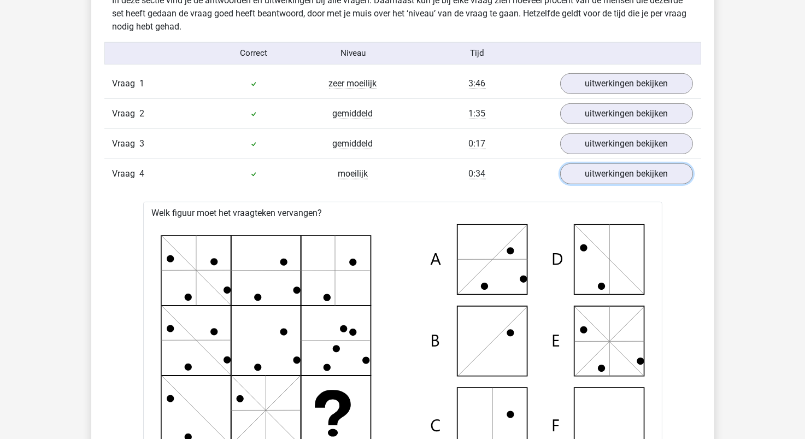
scroll to position [984, 0]
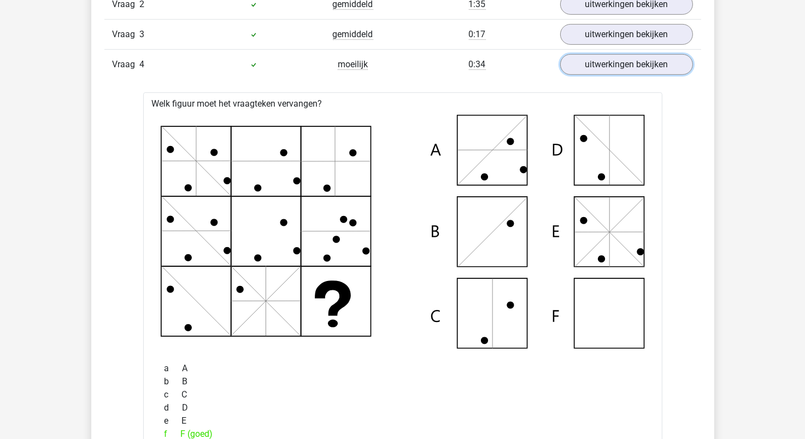
click at [621, 72] on link "uitwerkingen bekijken" at bounding box center [626, 64] width 133 height 21
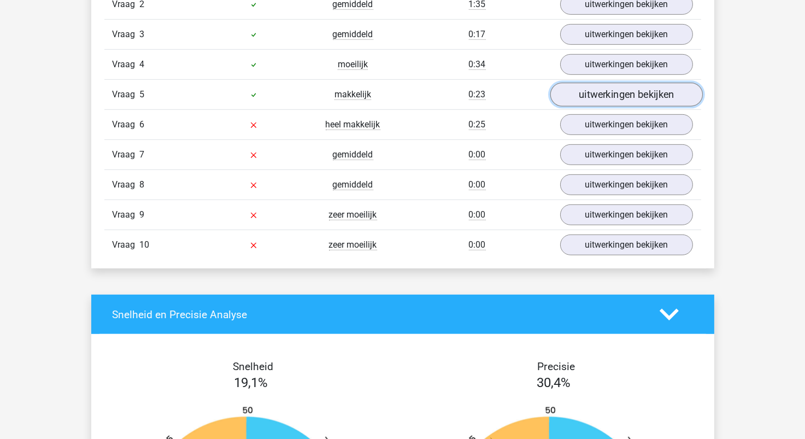
click at [603, 96] on link "uitwerkingen bekijken" at bounding box center [626, 95] width 152 height 24
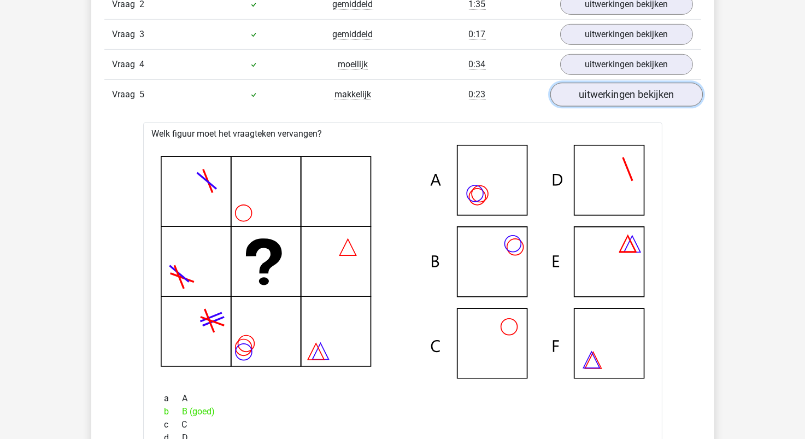
click at [603, 97] on link "uitwerkingen bekijken" at bounding box center [626, 95] width 152 height 24
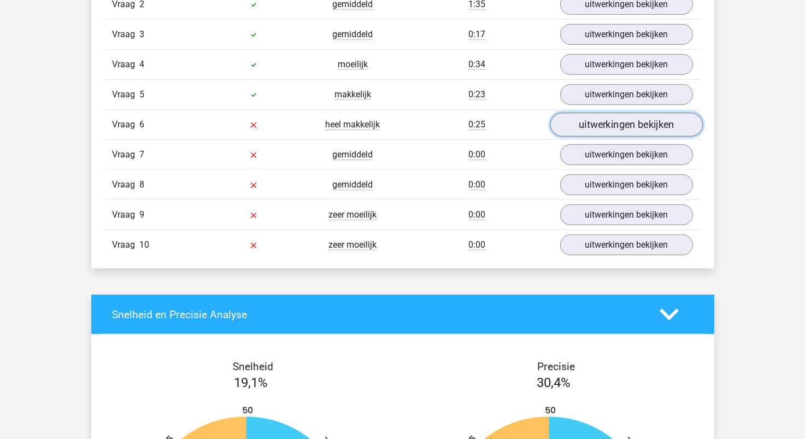
click at [599, 123] on link "uitwerkingen bekijken" at bounding box center [626, 125] width 152 height 24
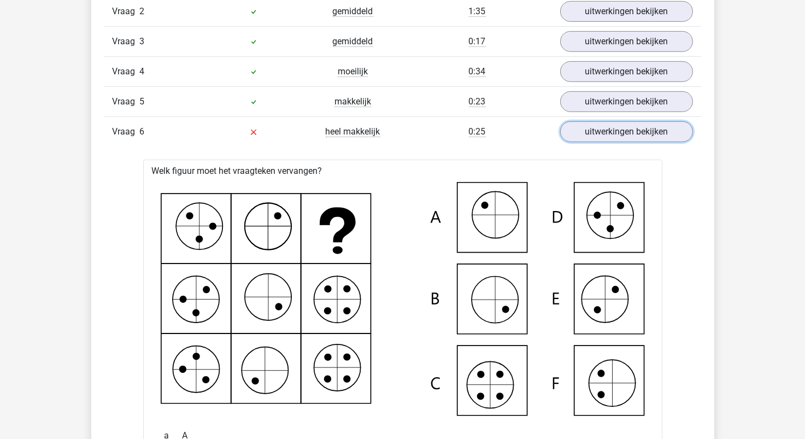
scroll to position [928, 0]
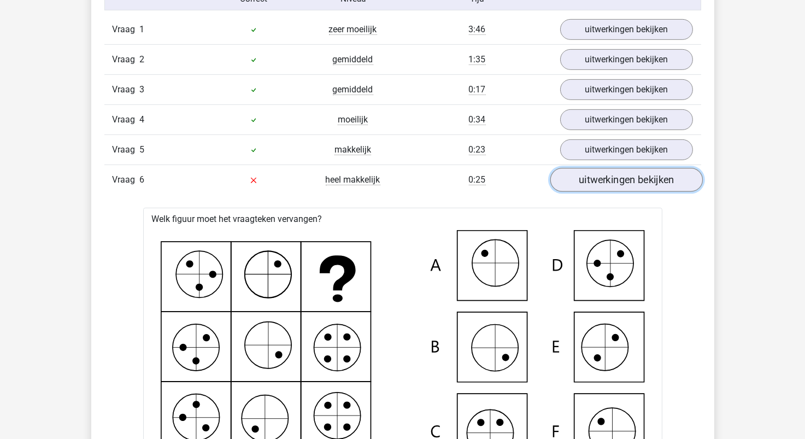
click at [600, 181] on link "uitwerkingen bekijken" at bounding box center [626, 180] width 152 height 24
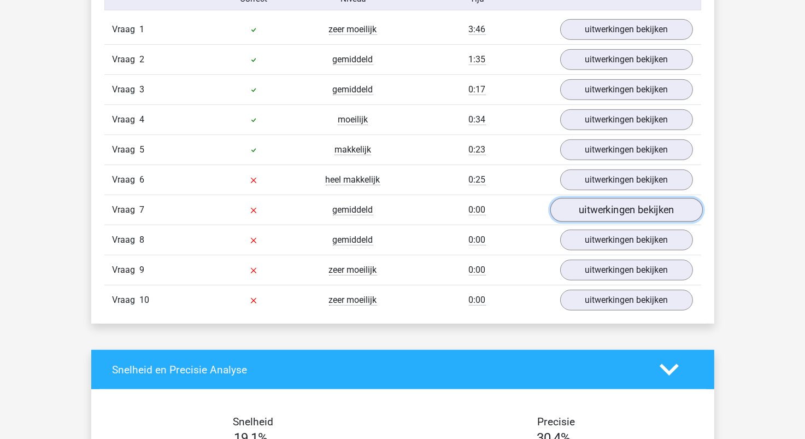
click at [605, 213] on link "uitwerkingen bekijken" at bounding box center [626, 210] width 152 height 24
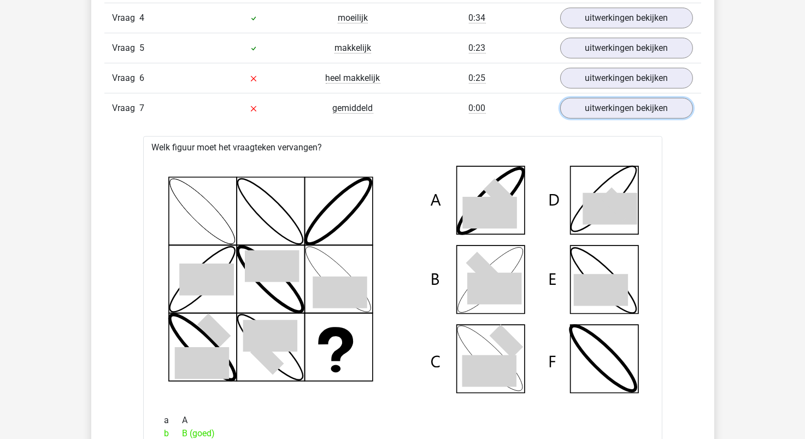
scroll to position [984, 0]
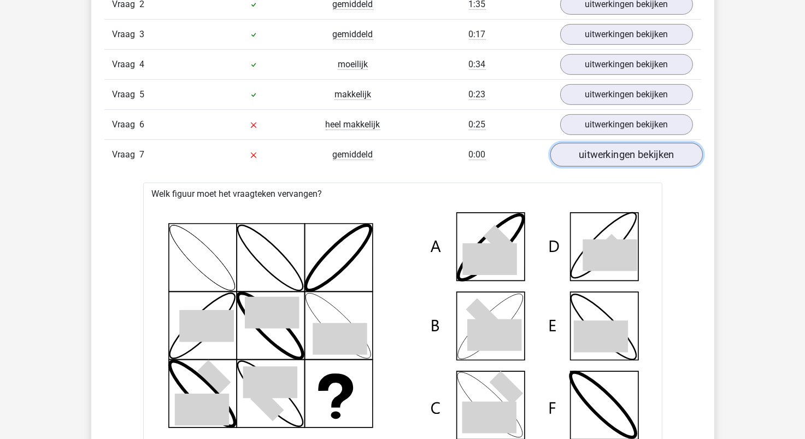
click at [595, 157] on link "uitwerkingen bekijken" at bounding box center [626, 155] width 152 height 24
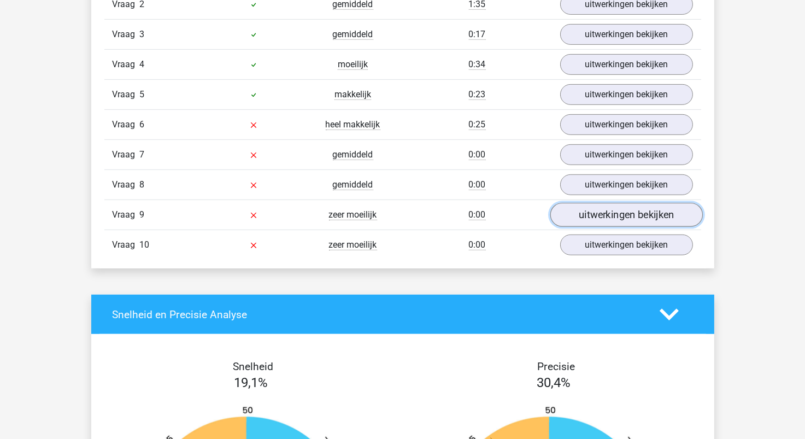
click at [597, 211] on link "uitwerkingen bekijken" at bounding box center [626, 215] width 152 height 24
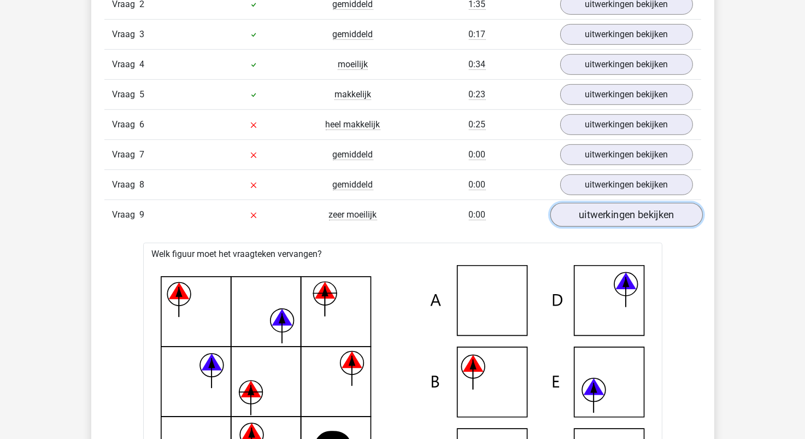
click at [604, 219] on link "uitwerkingen bekijken" at bounding box center [626, 215] width 152 height 24
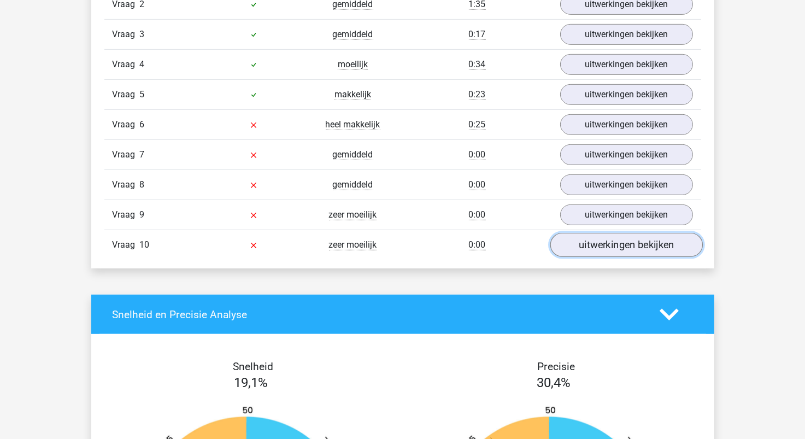
click at [603, 245] on link "uitwerkingen bekijken" at bounding box center [626, 245] width 152 height 24
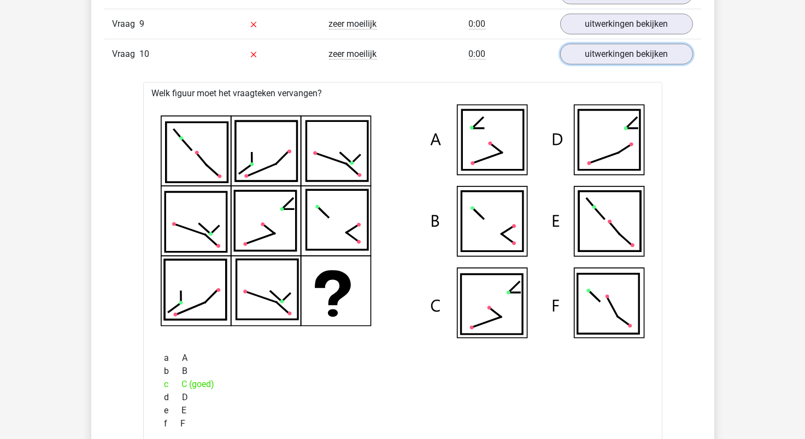
scroll to position [1147, 0]
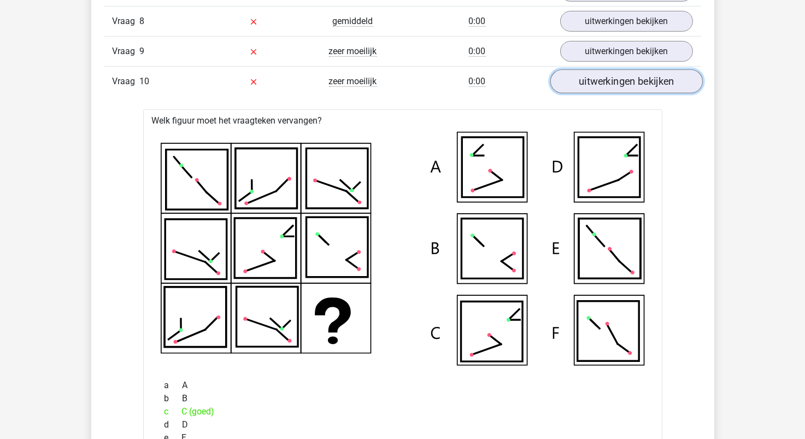
click at [649, 84] on link "uitwerkingen bekijken" at bounding box center [626, 81] width 152 height 24
